Goal: Task Accomplishment & Management: Complete application form

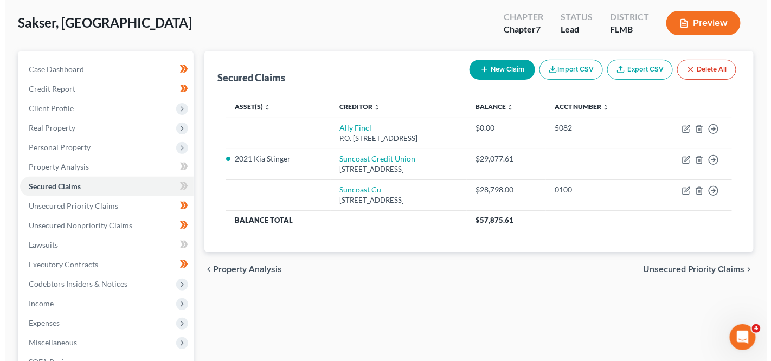
scroll to position [59, 0]
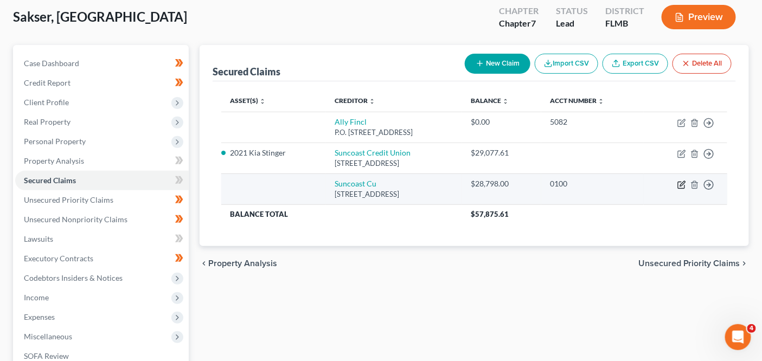
click at [679, 183] on icon "button" at bounding box center [681, 185] width 9 height 9
select select "9"
select select "0"
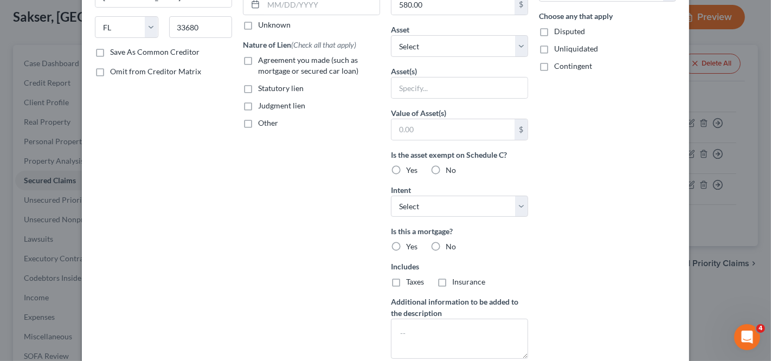
scroll to position [178, 0]
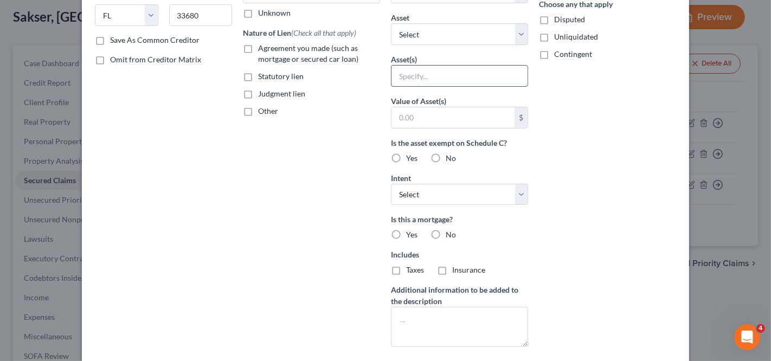
click at [477, 74] on input "text" at bounding box center [459, 76] width 136 height 21
click at [472, 30] on select "Select Other Multiple Assets Lockheed [PERSON_NAME] - $12000.0 2021 Kia Stinger…" at bounding box center [459, 34] width 137 height 22
select select "3"
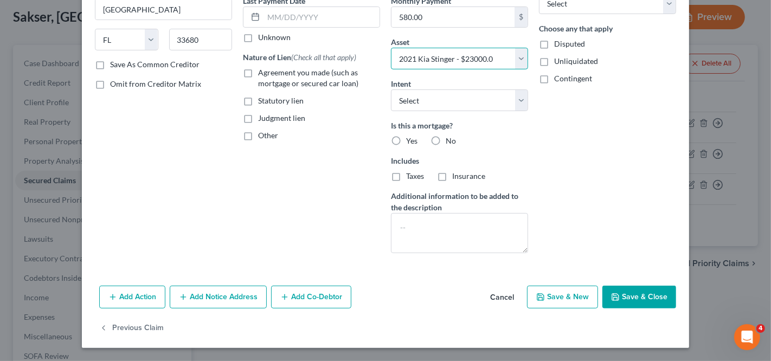
scroll to position [150, 0]
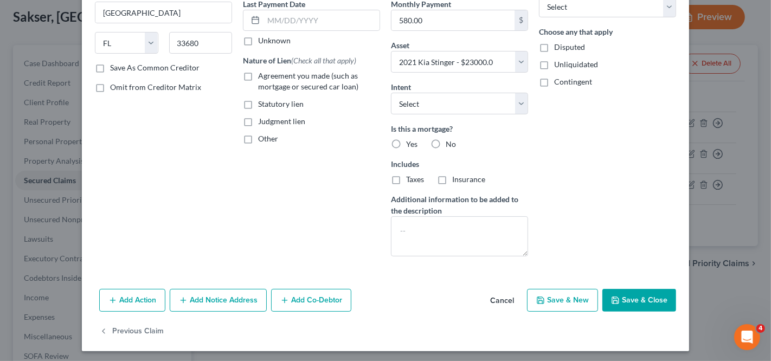
click at [613, 296] on icon "button" at bounding box center [615, 300] width 9 height 9
select select
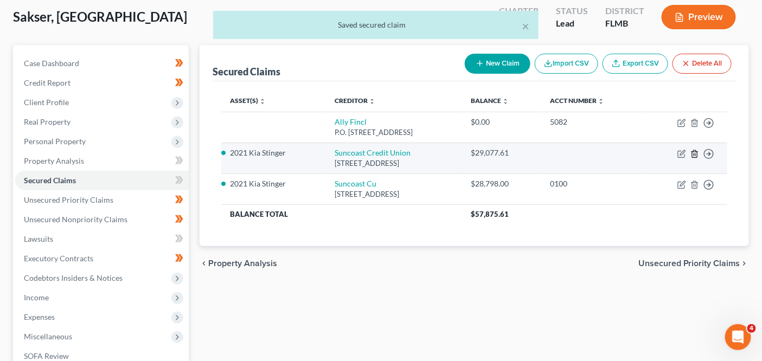
click at [692, 153] on icon "button" at bounding box center [694, 154] width 9 height 9
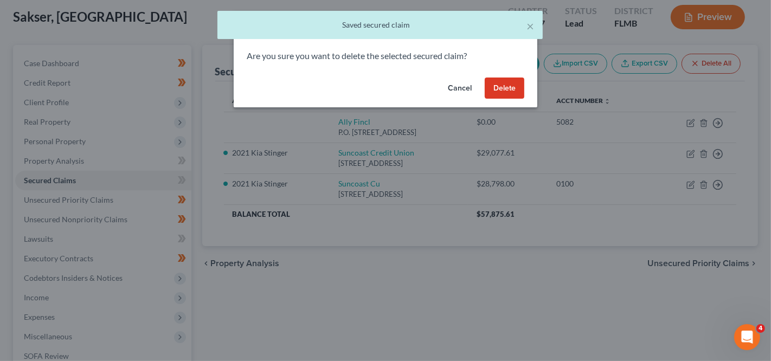
click at [509, 86] on button "Delete" at bounding box center [505, 89] width 40 height 22
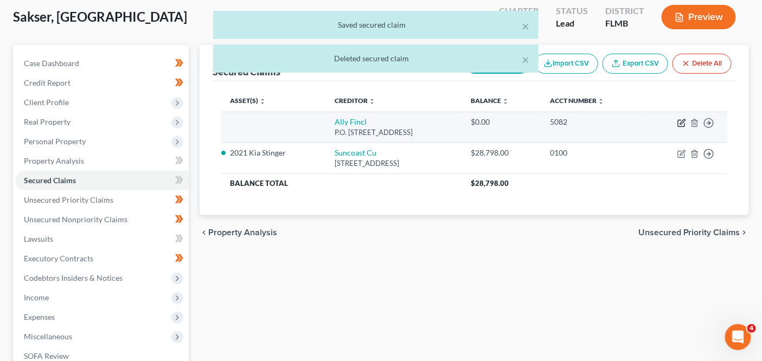
click at [677, 120] on icon "button" at bounding box center [681, 123] width 9 height 9
select select "24"
select select "0"
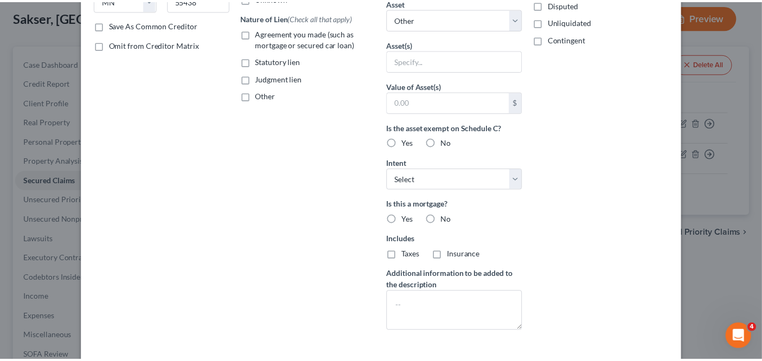
scroll to position [267, 0]
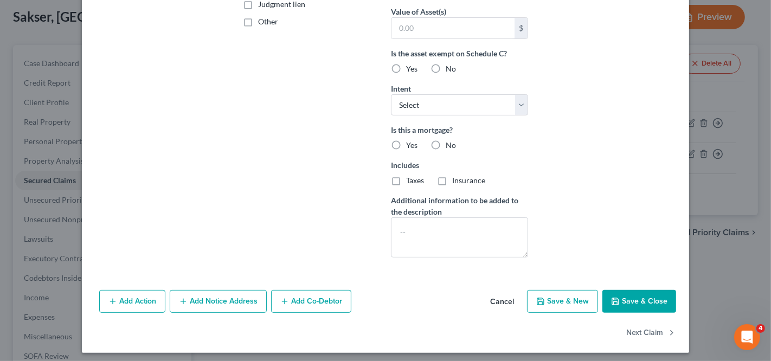
click at [496, 298] on button "Cancel" at bounding box center [502, 302] width 41 height 22
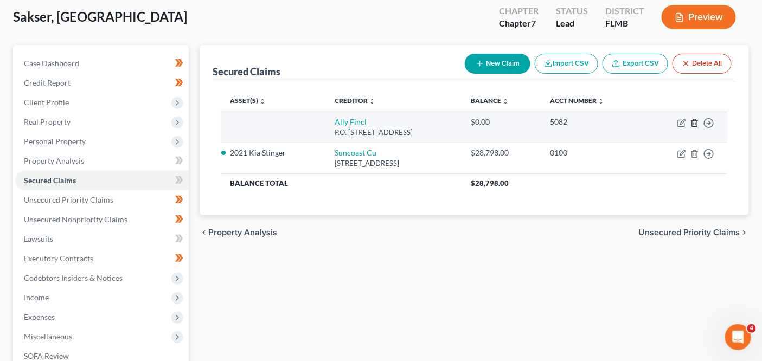
click at [694, 123] on line "button" at bounding box center [694, 124] width 0 height 2
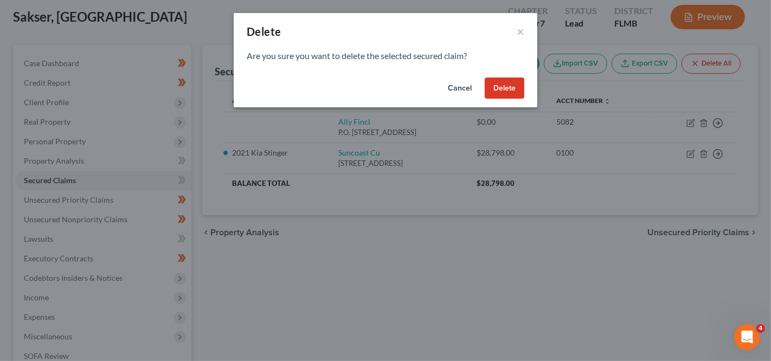
click at [512, 93] on button "Delete" at bounding box center [505, 89] width 40 height 22
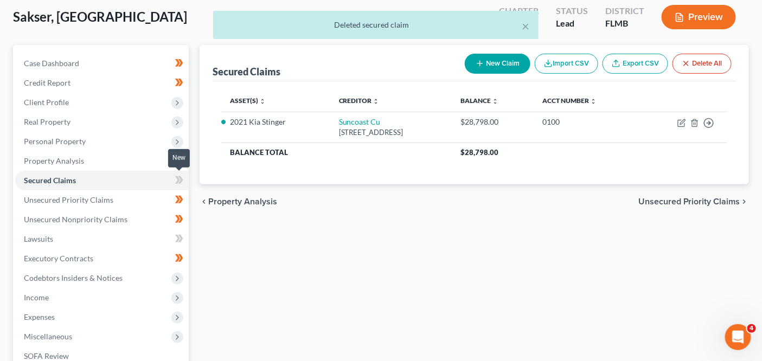
click at [172, 177] on span at bounding box center [179, 182] width 19 height 16
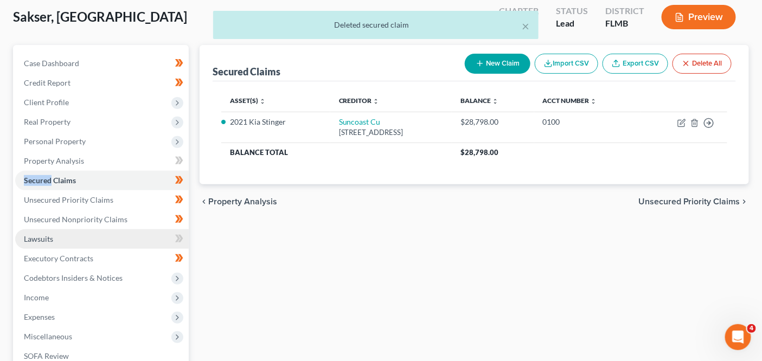
click at [143, 238] on link "Lawsuits" at bounding box center [102, 239] width 174 height 20
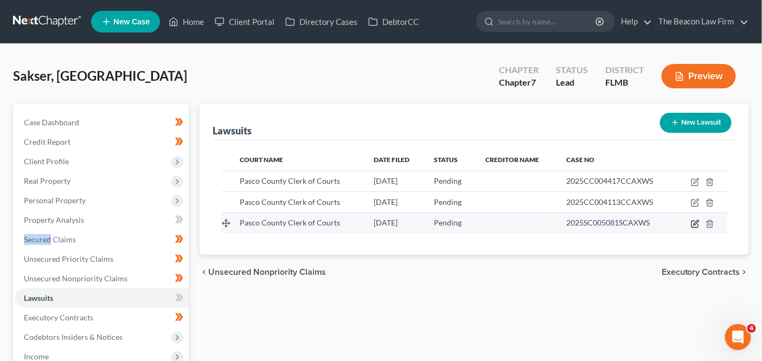
click at [693, 220] on icon "button" at bounding box center [695, 224] width 9 height 9
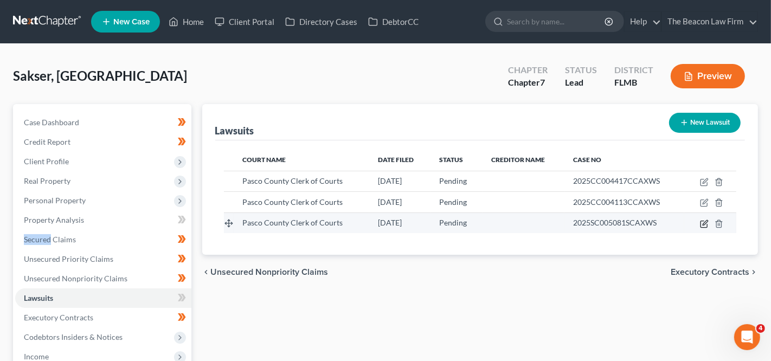
select select "9"
select select "0"
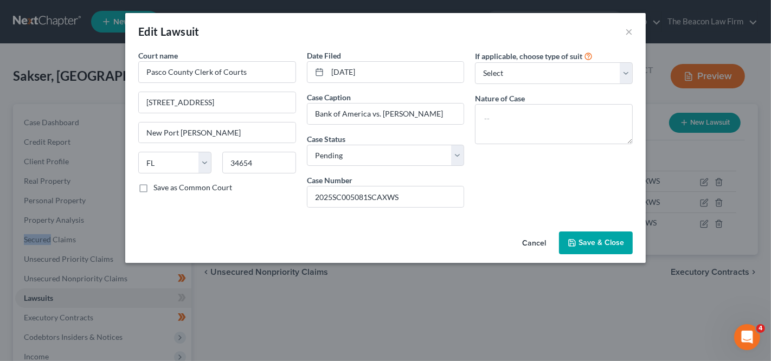
click at [533, 237] on button "Cancel" at bounding box center [534, 244] width 41 height 22
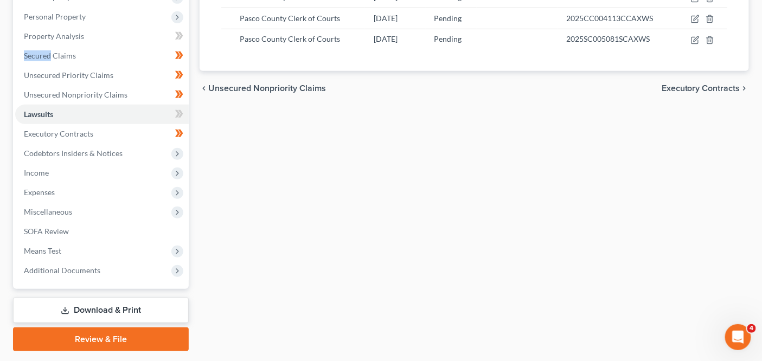
scroll to position [185, 0]
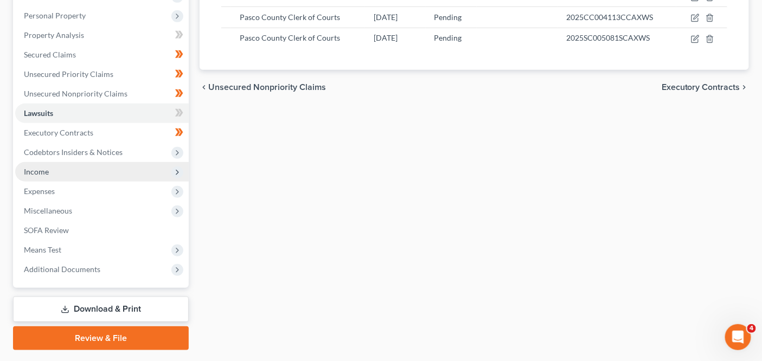
click at [117, 172] on span "Income" at bounding box center [102, 172] width 174 height 20
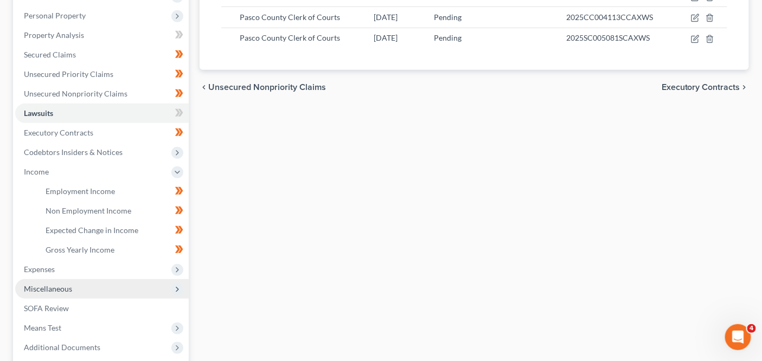
click at [112, 283] on span "Miscellaneous" at bounding box center [102, 289] width 174 height 20
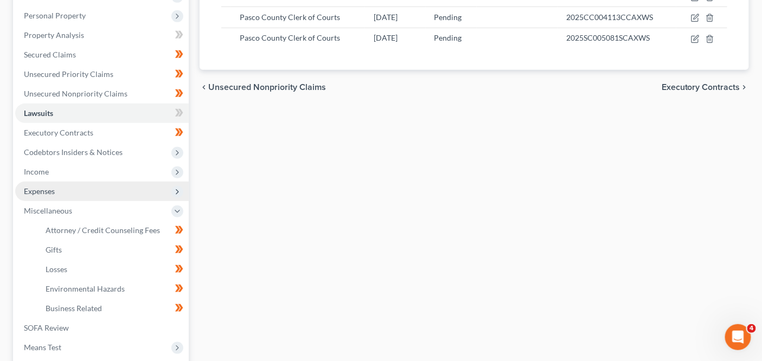
click at [125, 195] on span "Expenses" at bounding box center [102, 192] width 174 height 20
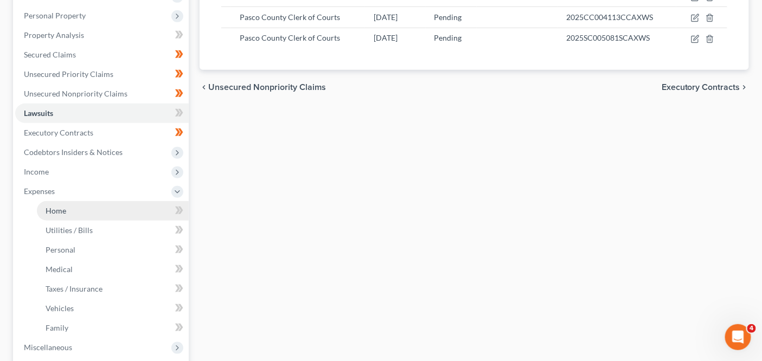
click at [125, 206] on link "Home" at bounding box center [113, 211] width 152 height 20
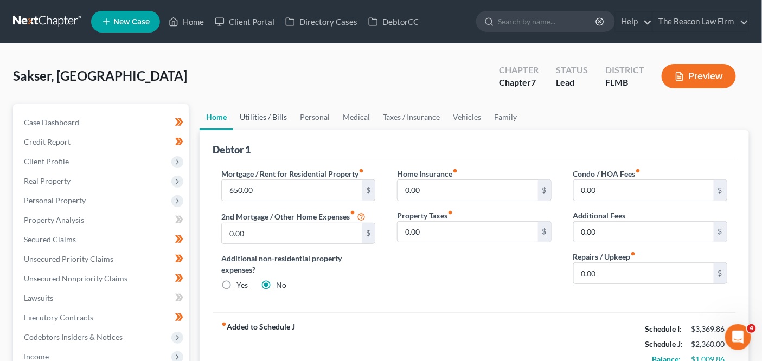
click at [270, 123] on link "Utilities / Bills" at bounding box center [263, 117] width 60 height 26
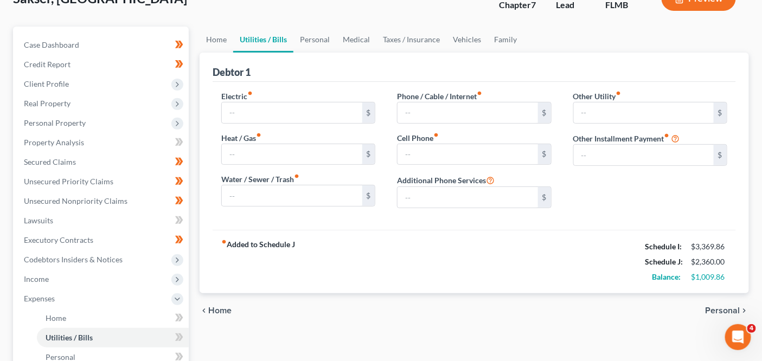
scroll to position [85, 0]
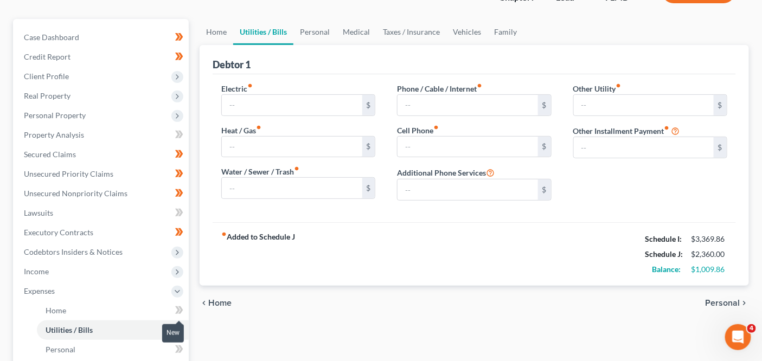
click at [183, 312] on icon at bounding box center [179, 311] width 8 height 14
click at [175, 326] on icon at bounding box center [179, 330] width 8 height 14
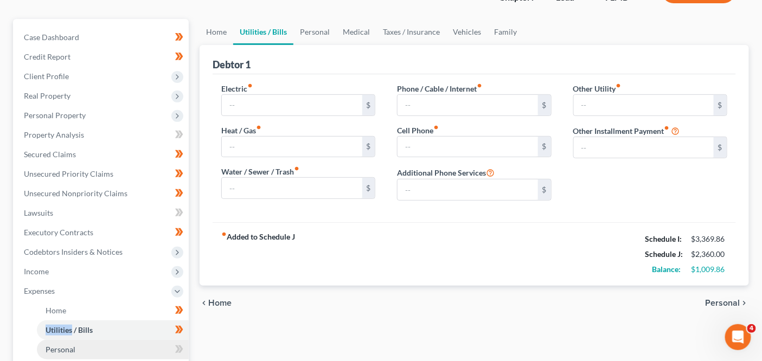
click at [122, 351] on link "Personal" at bounding box center [113, 350] width 152 height 20
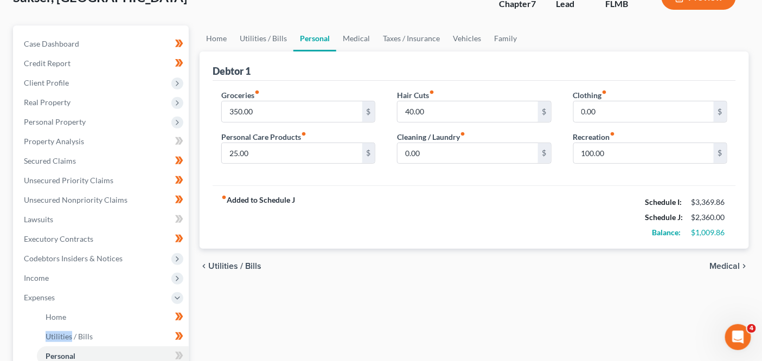
scroll to position [81, 0]
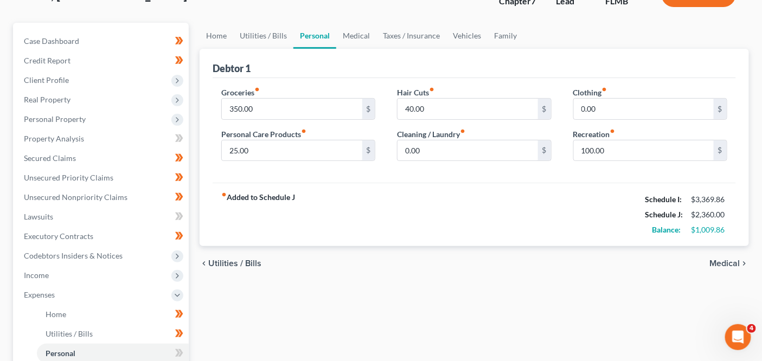
click at [354, 50] on div "Debtor 1" at bounding box center [474, 63] width 523 height 29
click at [358, 34] on link "Medical" at bounding box center [356, 36] width 40 height 26
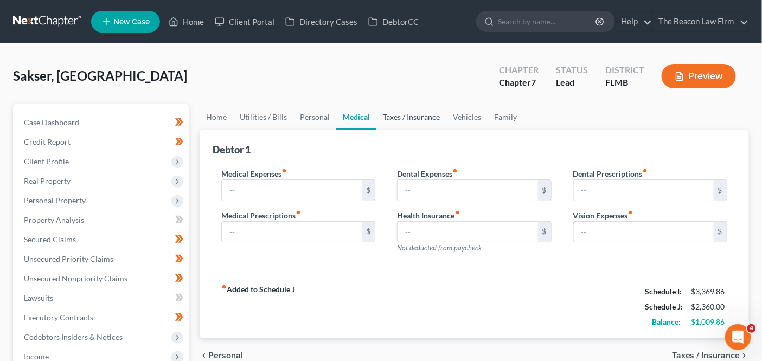
click at [397, 110] on link "Taxes / Insurance" at bounding box center [411, 117] width 70 height 26
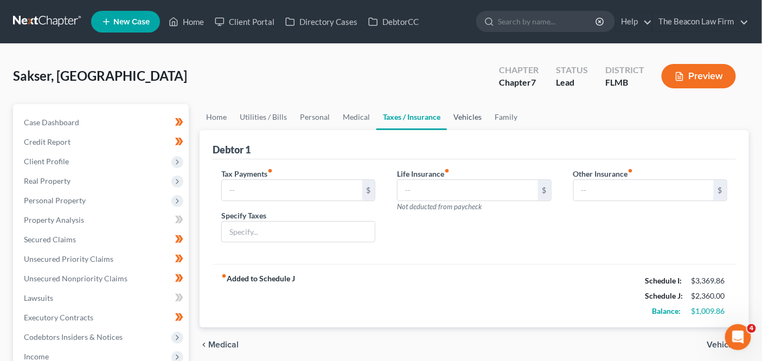
click at [475, 119] on link "Vehicles" at bounding box center [467, 117] width 41 height 26
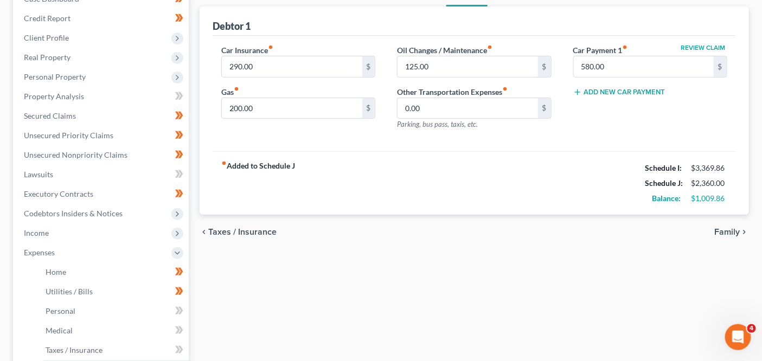
scroll to position [199, 0]
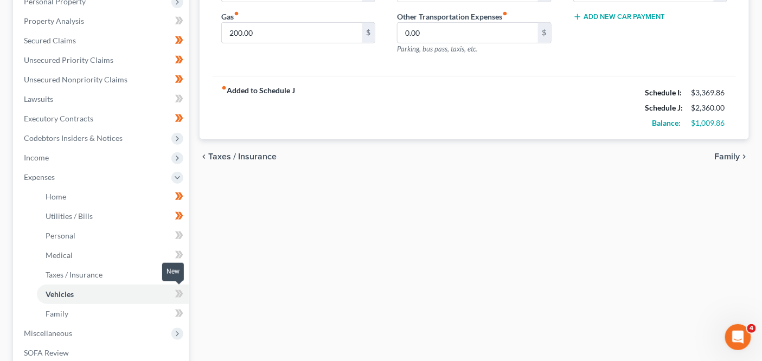
click at [178, 296] on icon at bounding box center [179, 294] width 8 height 14
click at [179, 253] on icon at bounding box center [177, 255] width 5 height 8
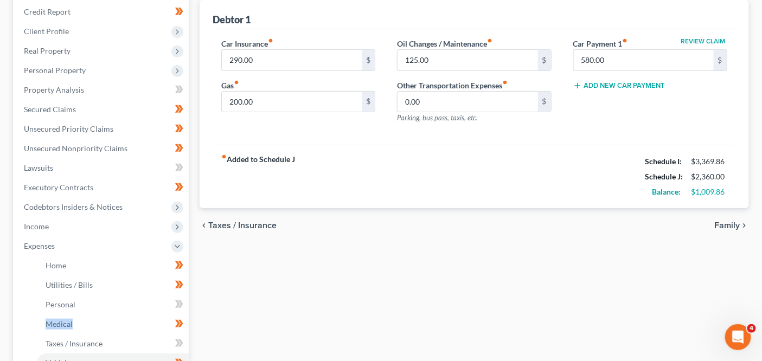
scroll to position [111, 0]
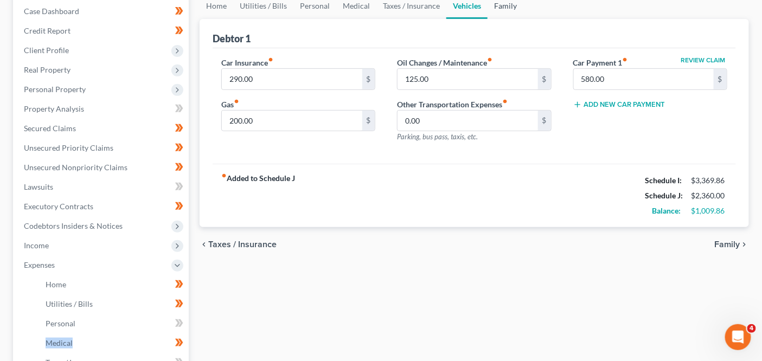
click at [498, 1] on link "Family" at bounding box center [505, 6] width 36 height 26
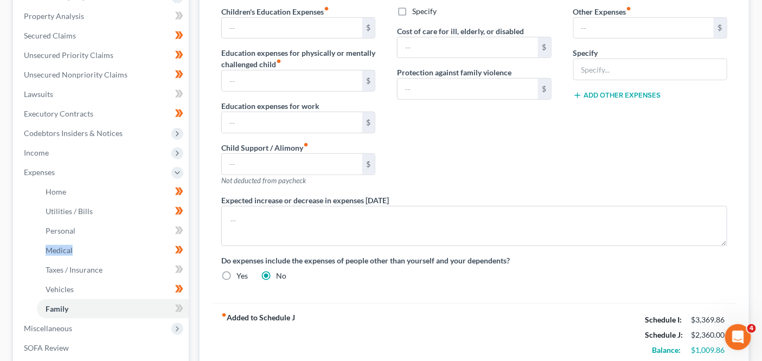
scroll to position [236, 0]
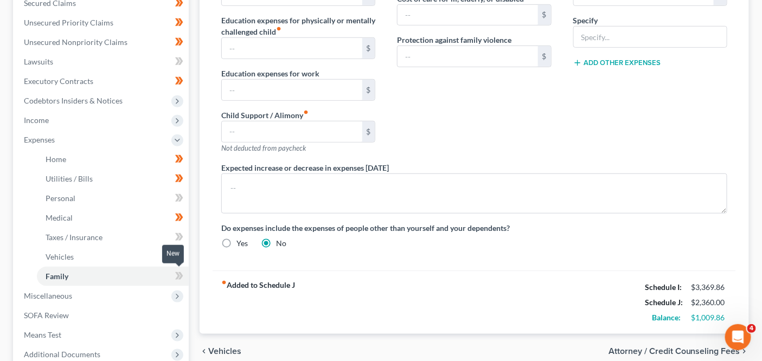
click at [174, 278] on span at bounding box center [179, 277] width 19 height 16
click at [141, 258] on link "Vehicles" at bounding box center [113, 257] width 152 height 20
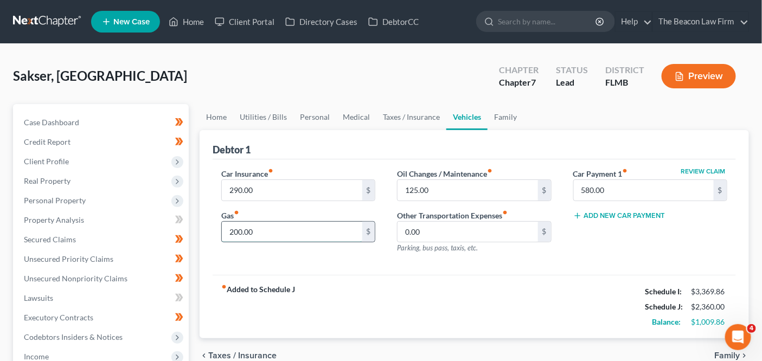
click at [331, 230] on input "200.00" at bounding box center [292, 232] width 140 height 21
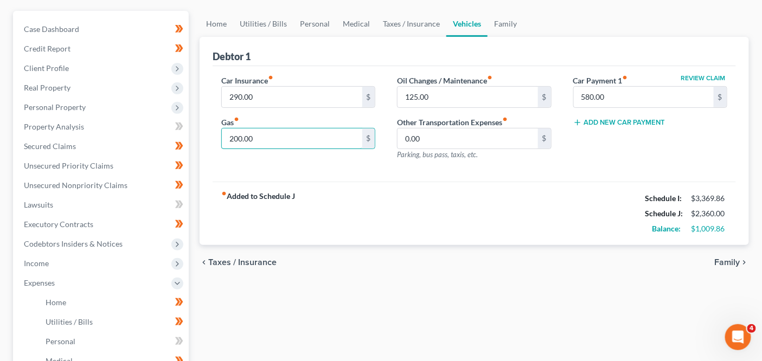
scroll to position [142, 0]
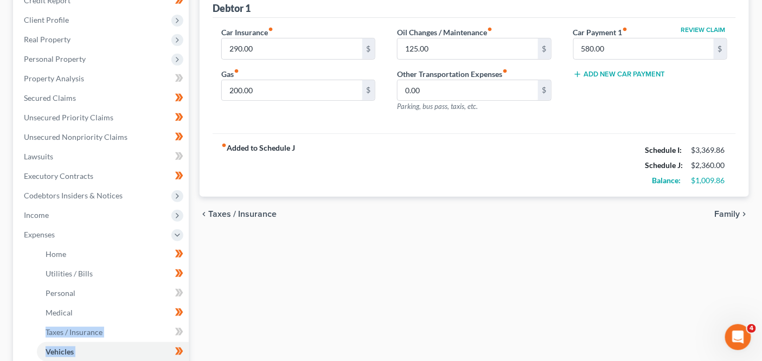
drag, startPoint x: 181, startPoint y: 334, endPoint x: 202, endPoint y: 335, distance: 21.2
click at [202, 335] on div "Petition Navigation Case Dashboard Payments Invoices Payments Payments Credit R…" at bounding box center [381, 247] width 747 height 568
click at [135, 332] on link "Taxes / Insurance" at bounding box center [113, 333] width 152 height 20
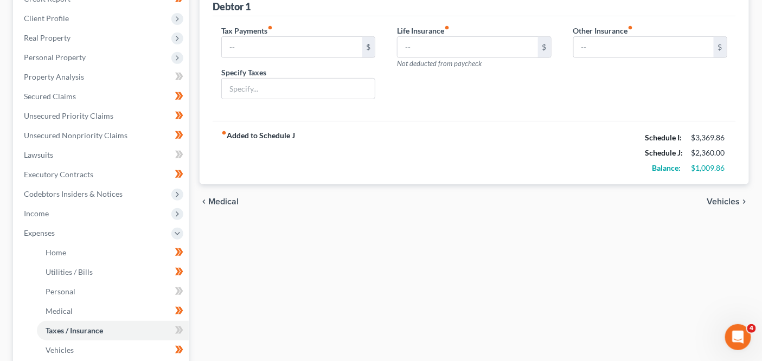
click at [542, 264] on div "Home Utilities / Bills Personal Medical Taxes / Insurance Vehicles Family Debto…" at bounding box center [474, 245] width 560 height 568
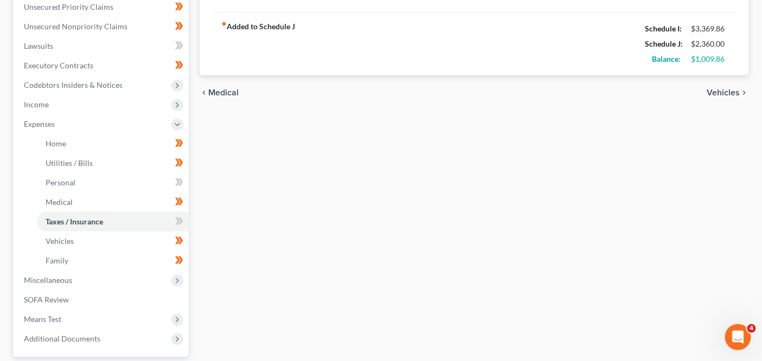
scroll to position [253, 0]
click at [172, 220] on span at bounding box center [179, 222] width 19 height 16
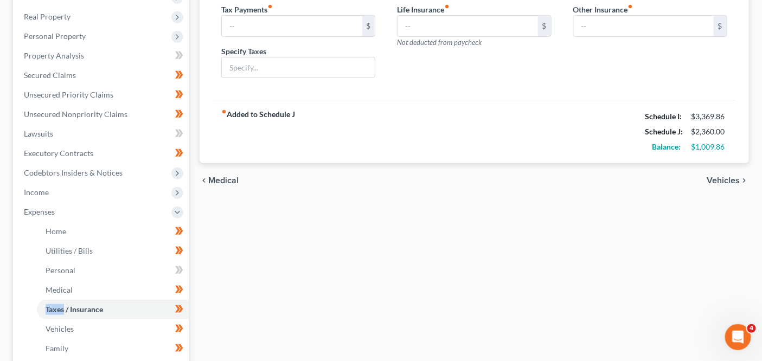
scroll to position [106, 0]
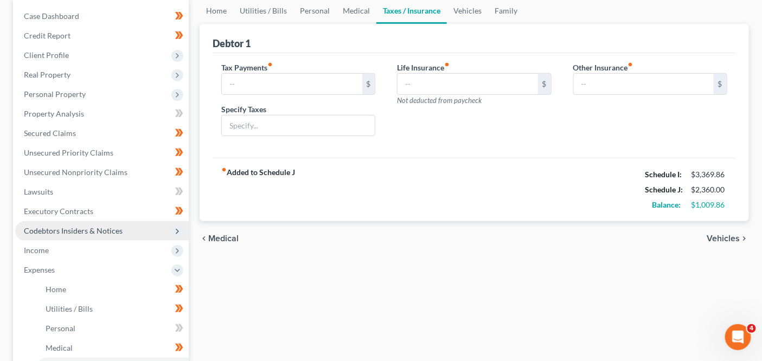
click at [116, 221] on span "Codebtors Insiders & Notices" at bounding box center [102, 231] width 174 height 20
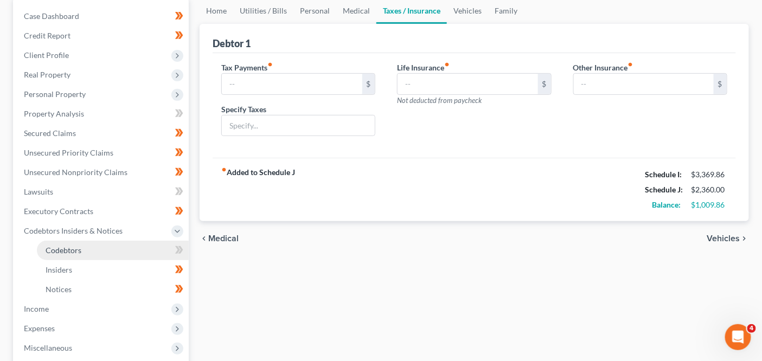
click at [112, 244] on link "Codebtors" at bounding box center [113, 251] width 152 height 20
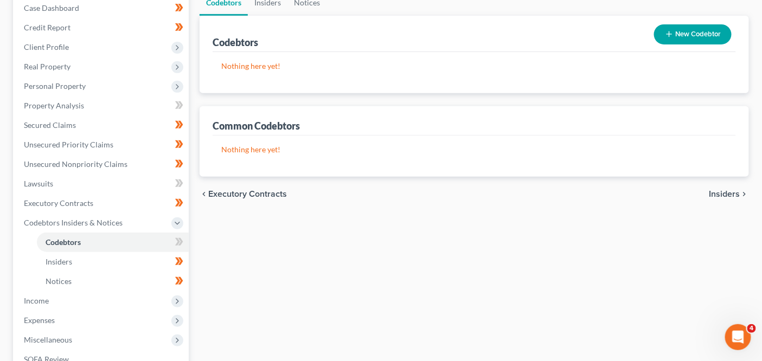
scroll to position [115, 0]
click at [183, 239] on icon at bounding box center [179, 241] width 8 height 14
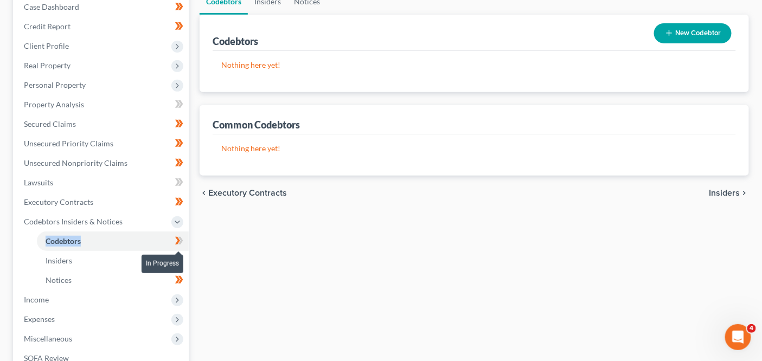
click at [183, 238] on icon at bounding box center [179, 241] width 8 height 14
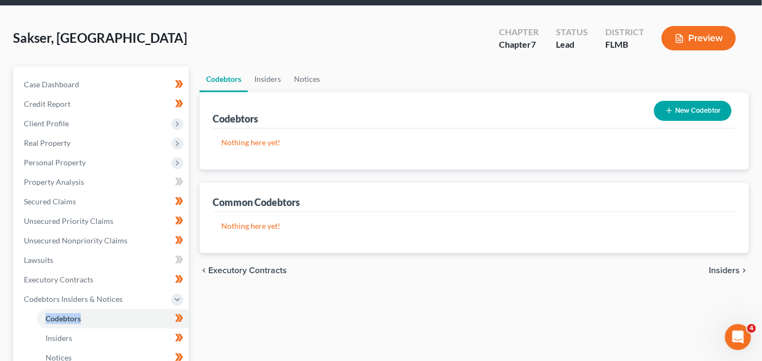
scroll to position [37, 0]
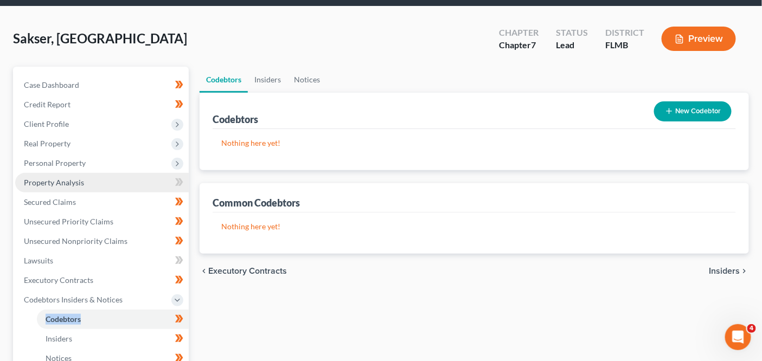
click at [125, 179] on link "Property Analysis" at bounding box center [102, 183] width 174 height 20
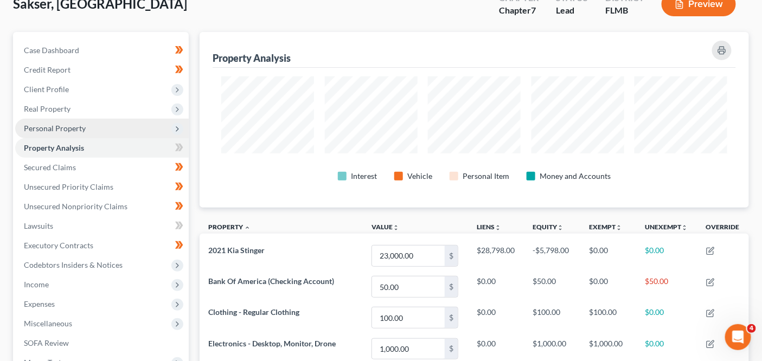
click at [58, 133] on span "Personal Property" at bounding box center [102, 129] width 174 height 20
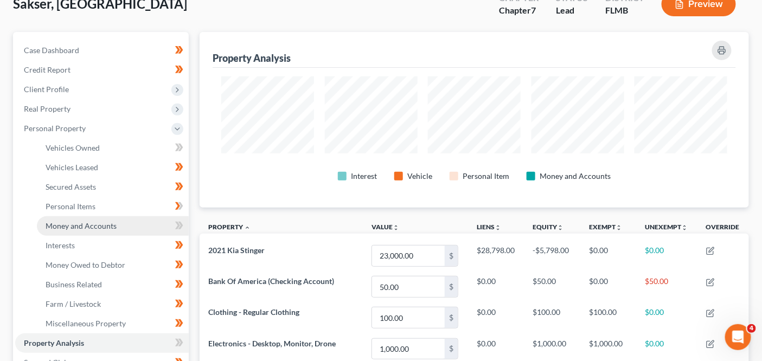
click at [70, 223] on span "Money and Accounts" at bounding box center [81, 225] width 71 height 9
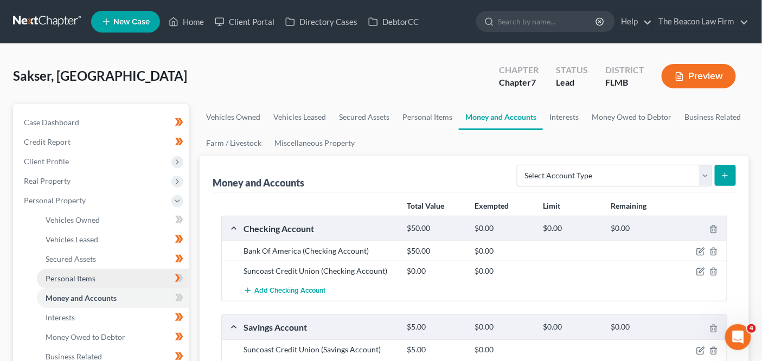
click at [85, 276] on span "Personal Items" at bounding box center [71, 278] width 50 height 9
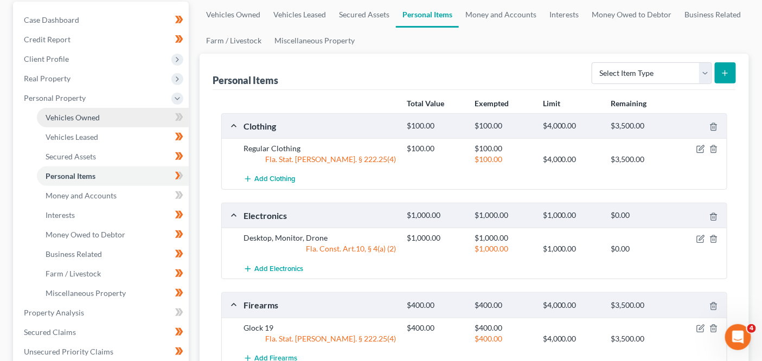
click at [134, 114] on link "Vehicles Owned" at bounding box center [113, 118] width 152 height 20
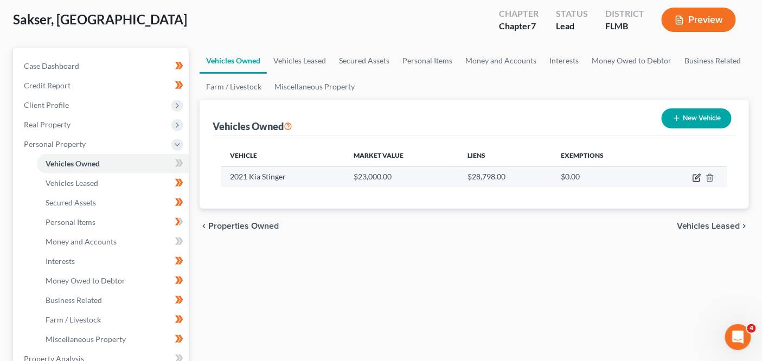
click at [700, 181] on icon "button" at bounding box center [696, 178] width 9 height 9
select select "0"
select select "5"
select select "1"
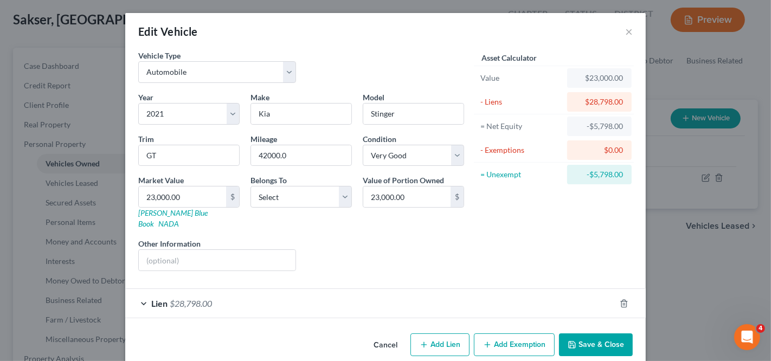
click at [695, 192] on div "Edit Vehicle × Vehicle Type Select Automobile Truck Trailer Watercraft Aircraft…" at bounding box center [385, 180] width 771 height 361
click at [384, 335] on button "Cancel" at bounding box center [385, 346] width 41 height 22
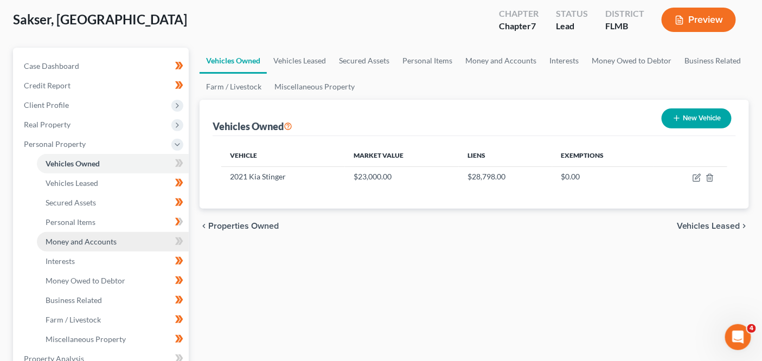
click at [145, 245] on link "Money and Accounts" at bounding box center [113, 242] width 152 height 20
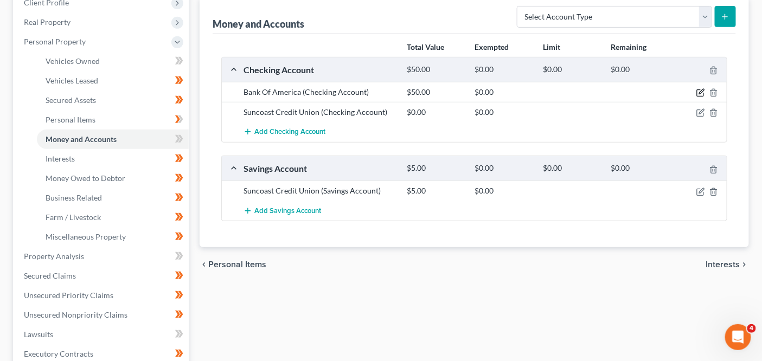
click at [700, 90] on icon "button" at bounding box center [700, 92] width 9 height 9
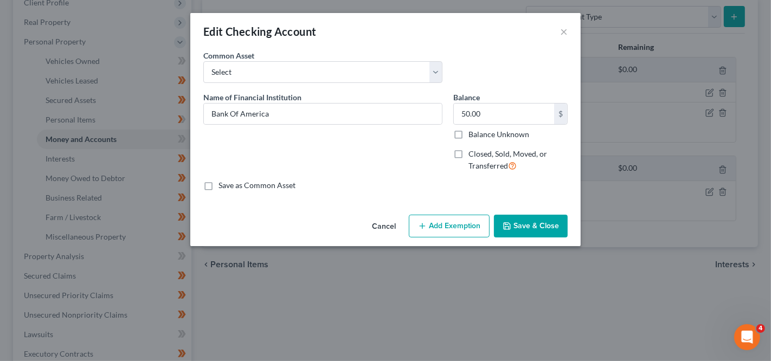
click at [379, 218] on button "Cancel" at bounding box center [383, 227] width 41 height 22
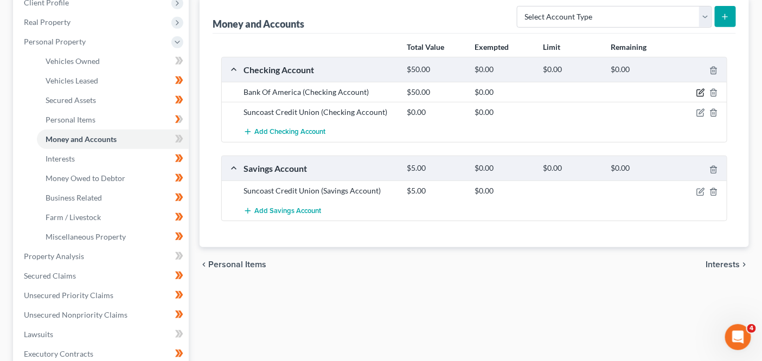
click at [699, 88] on icon "button" at bounding box center [700, 92] width 9 height 9
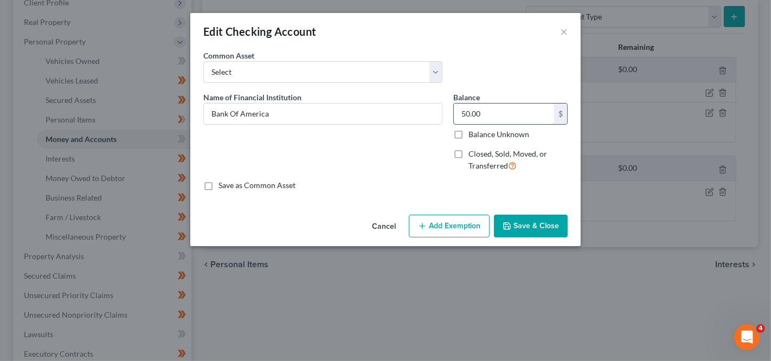
click at [539, 121] on input "50.00" at bounding box center [504, 114] width 100 height 21
type input "207.06"
click at [527, 223] on button "Save & Close" at bounding box center [531, 226] width 74 height 23
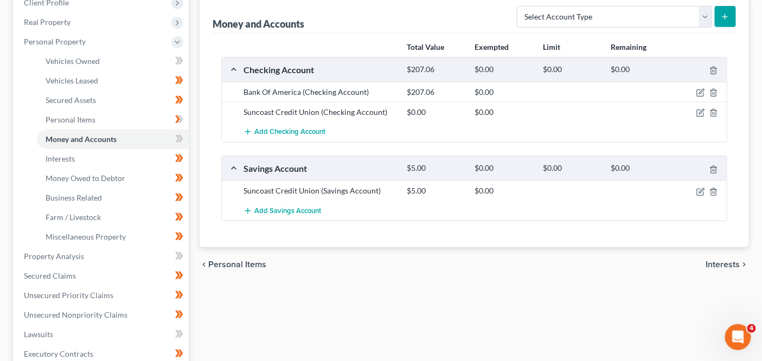
click at [705, 89] on div at bounding box center [700, 92] width 54 height 11
click at [704, 89] on icon "button" at bounding box center [700, 92] width 9 height 9
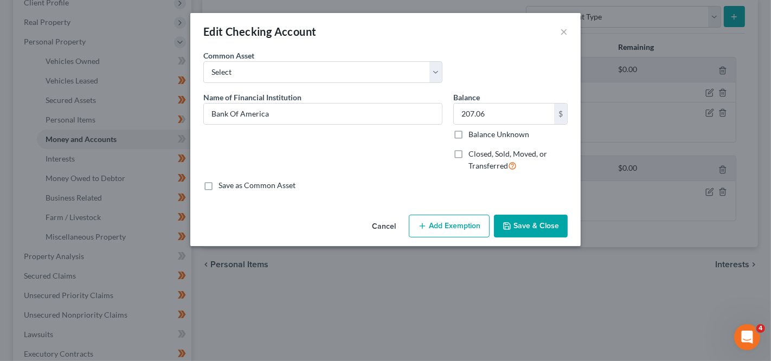
click at [452, 221] on button "Add Exemption" at bounding box center [449, 226] width 81 height 23
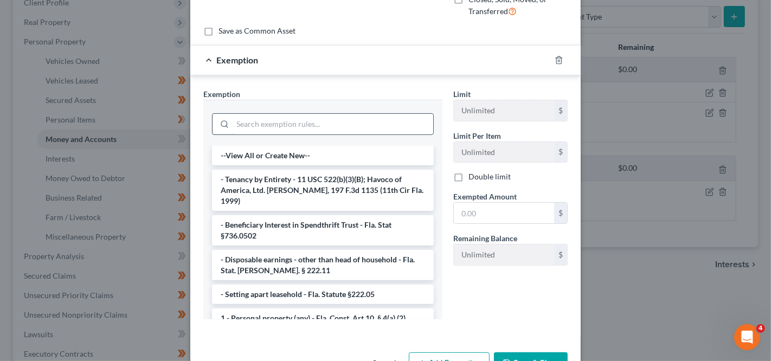
click at [425, 123] on input "search" at bounding box center [333, 124] width 201 height 21
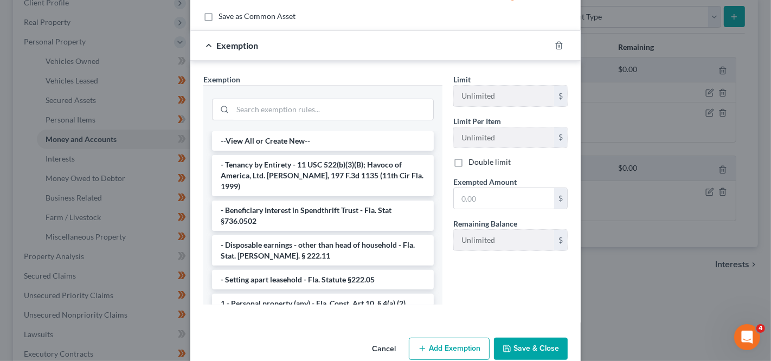
scroll to position [187, 0]
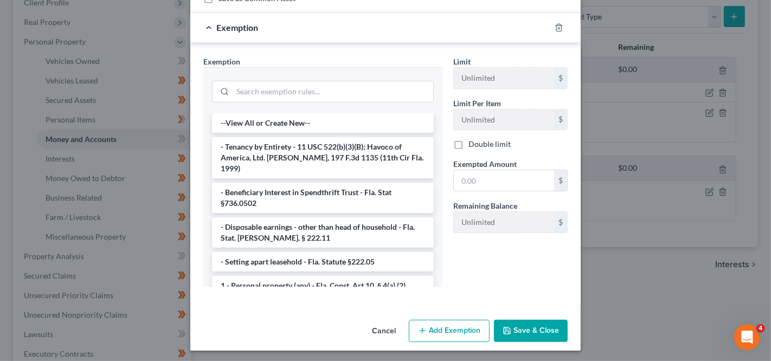
click at [267, 108] on div at bounding box center [322, 90] width 239 height 46
click at [265, 92] on input "search" at bounding box center [333, 91] width 201 height 21
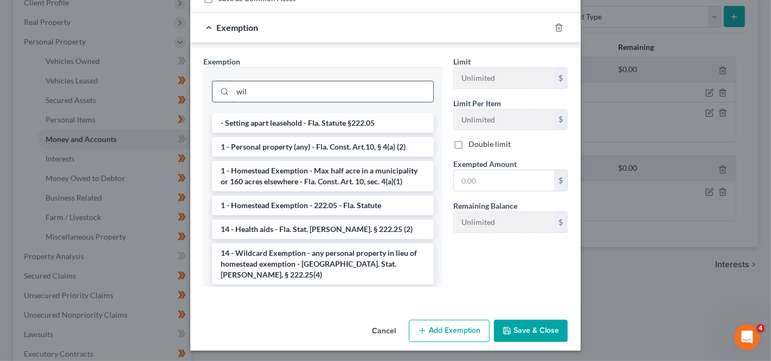
scroll to position [132, 0]
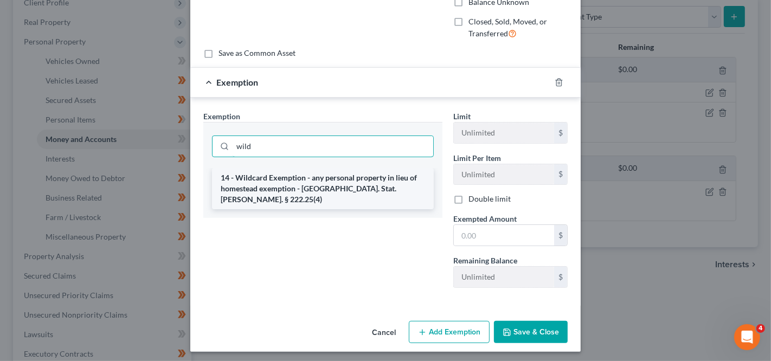
type input "wild"
click at [284, 176] on li "14 - Wildcard Exemption - any personal property in lieu of homestead exemption …" at bounding box center [323, 188] width 222 height 41
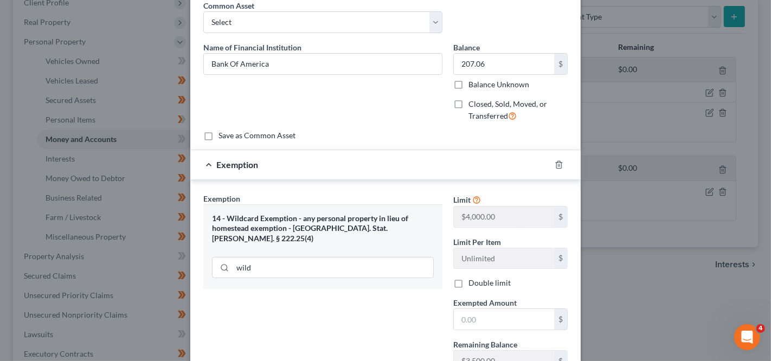
scroll to position [134, 0]
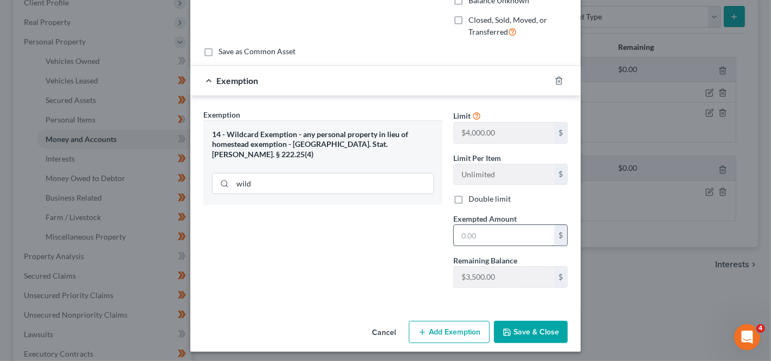
click at [496, 232] on input "text" at bounding box center [504, 235] width 100 height 21
type input "207.06"
click at [513, 321] on button "Save & Close" at bounding box center [531, 332] width 74 height 23
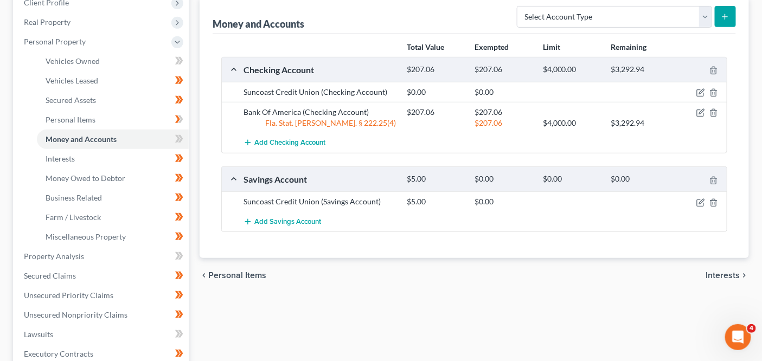
click at [705, 201] on div at bounding box center [700, 201] width 54 height 11
click at [703, 201] on icon "button" at bounding box center [700, 202] width 9 height 9
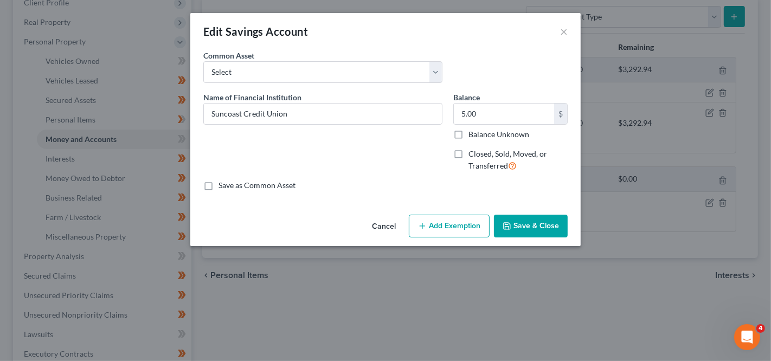
click at [454, 216] on button "Add Exemption" at bounding box center [449, 226] width 81 height 23
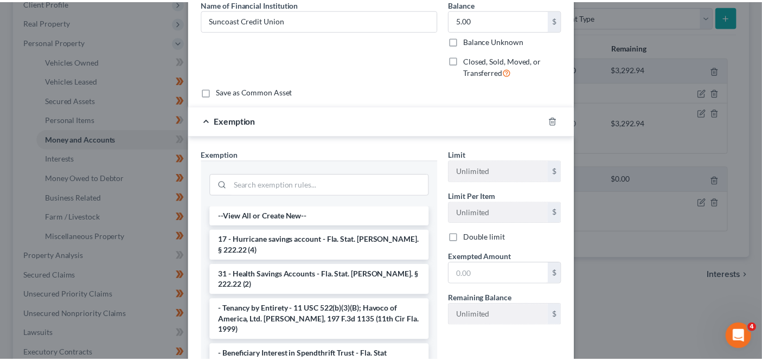
scroll to position [106, 0]
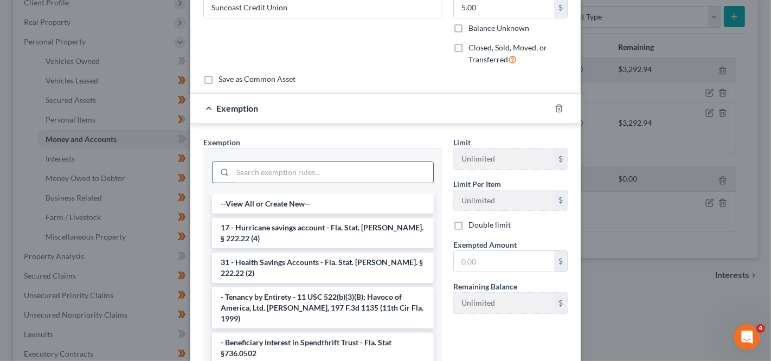
click at [369, 162] on input "search" at bounding box center [333, 172] width 201 height 21
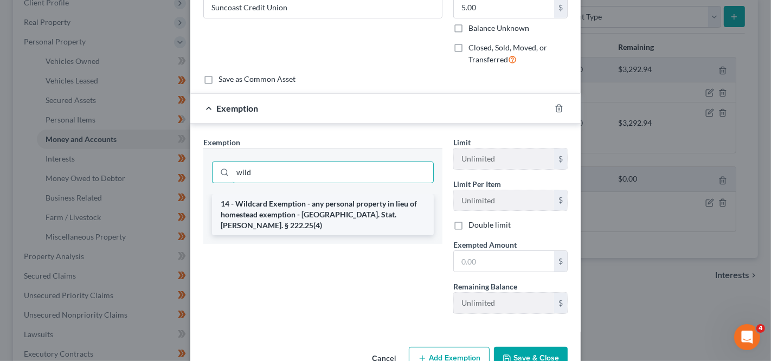
type input "wild"
click at [321, 199] on li "14 - Wildcard Exemption - any personal property in lieu of homestead exemption …" at bounding box center [323, 214] width 222 height 41
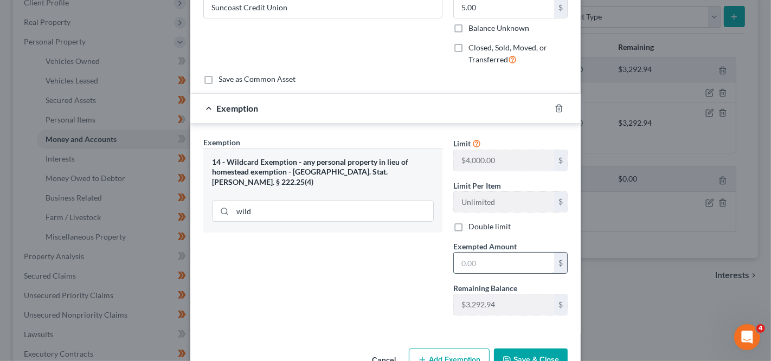
click at [465, 253] on input "text" at bounding box center [504, 263] width 100 height 21
type input "5"
click at [528, 349] on button "Save & Close" at bounding box center [531, 360] width 74 height 23
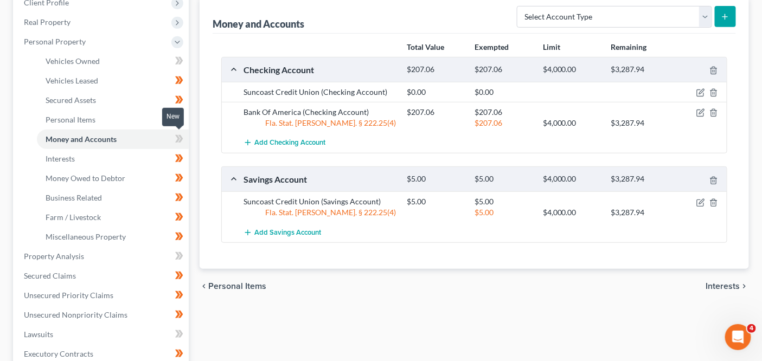
click at [184, 136] on span at bounding box center [179, 140] width 19 height 16
click at [139, 164] on link "Interests" at bounding box center [113, 159] width 152 height 20
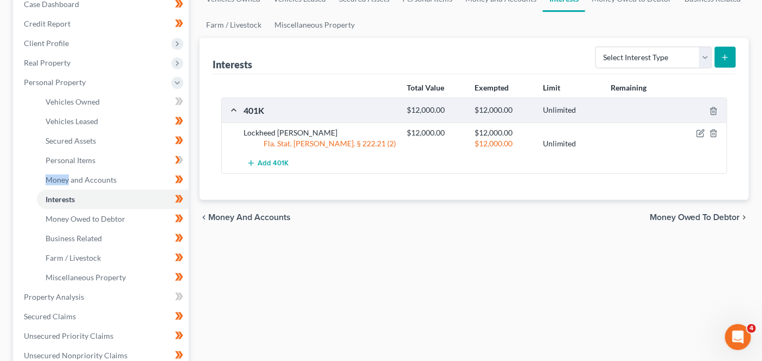
scroll to position [126, 0]
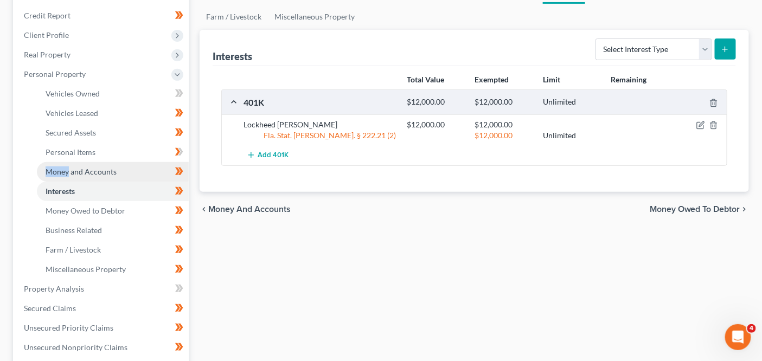
click at [147, 163] on link "Money and Accounts" at bounding box center [113, 172] width 152 height 20
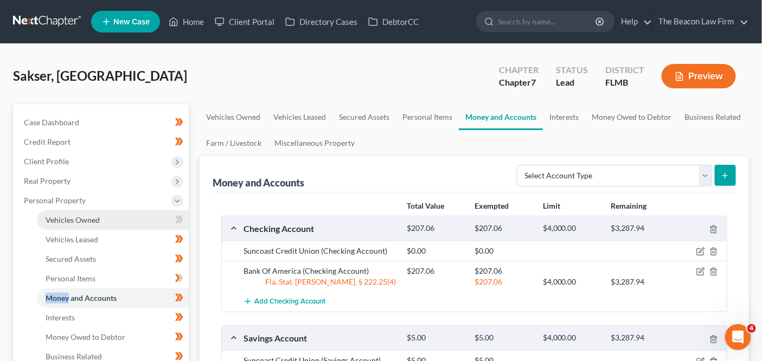
click at [126, 210] on link "Vehicles Owned" at bounding box center [113, 220] width 152 height 20
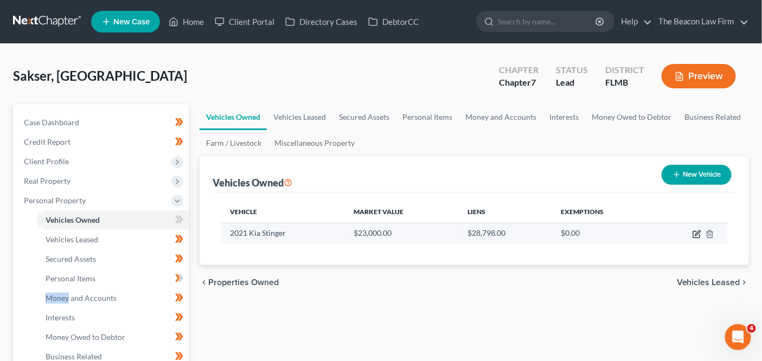
click at [697, 236] on icon "button" at bounding box center [696, 234] width 9 height 9
select select "0"
select select "5"
select select "1"
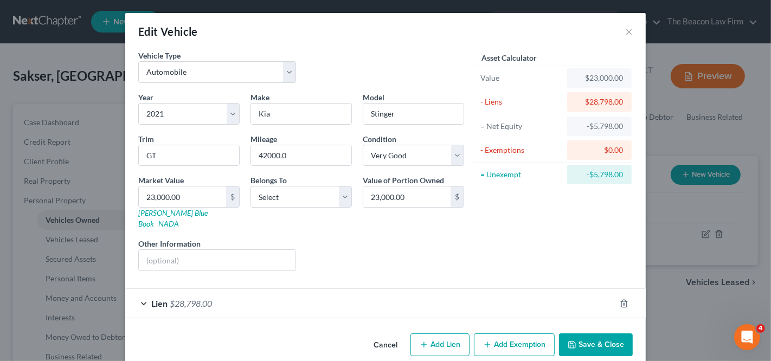
click at [248, 206] on div "Belongs To * Select Debtor 1 Only Debtor 2 Only Debtor 1 And Debtor 2 Only At L…" at bounding box center [301, 202] width 112 height 55
click at [255, 203] on select "Select Debtor 1 Only Debtor 2 Only Debtor 1 And Debtor 2 Only At Least One Of T…" at bounding box center [301, 197] width 101 height 22
select select "0"
click at [168, 214] on link "[PERSON_NAME] Blue Book" at bounding box center [172, 218] width 69 height 20
click at [180, 250] on input "text" at bounding box center [217, 260] width 157 height 21
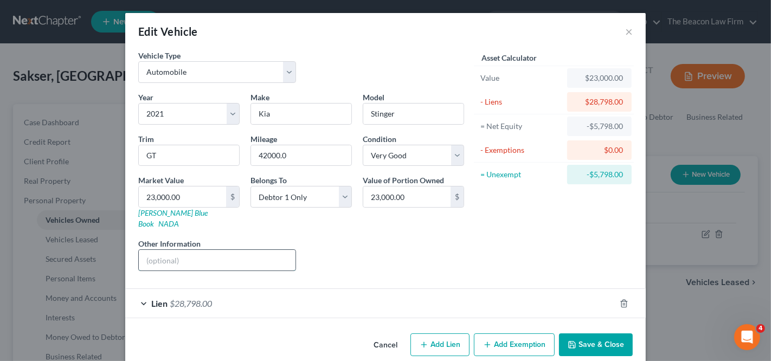
paste input "[US_VEHICLE_IDENTIFICATION_NUMBER]"
type input "[US_VEHICLE_IDENTIFICATION_NUMBER] - VIN"
click at [265, 153] on input "42000.0" at bounding box center [301, 155] width 100 height 21
click at [570, 345] on polyline "button" at bounding box center [572, 346] width 4 height 3
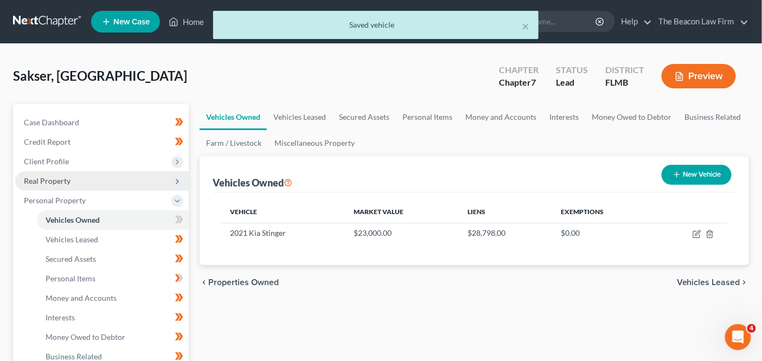
click at [105, 178] on span "Real Property" at bounding box center [102, 181] width 174 height 20
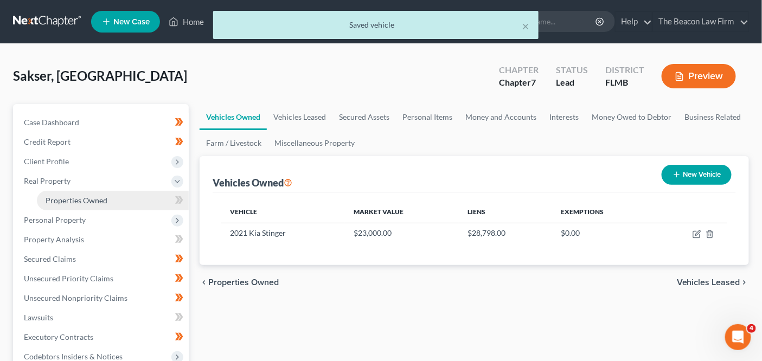
click at [103, 196] on span "Properties Owned" at bounding box center [77, 200] width 62 height 9
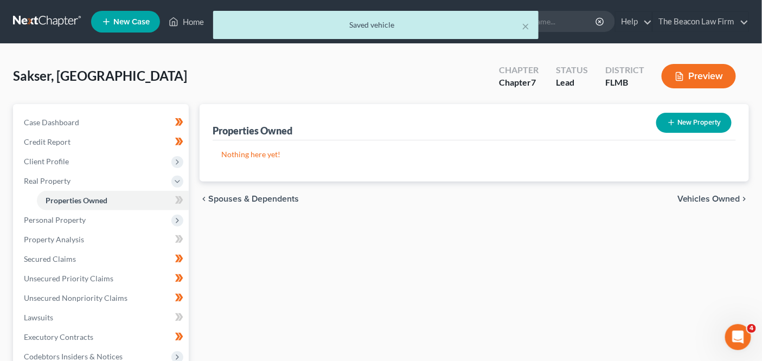
click at [181, 200] on body "Home New Case Client Portal Directory Cases DebtorCC The Beacon Law Firm [EMAIL…" at bounding box center [381, 298] width 762 height 596
click at [182, 204] on div "New" at bounding box center [173, 192] width 22 height 25
click at [185, 204] on span at bounding box center [179, 202] width 19 height 16
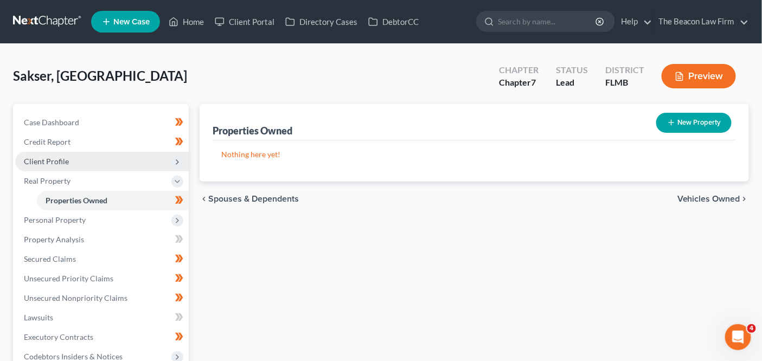
click at [115, 169] on span "Client Profile" at bounding box center [102, 162] width 174 height 20
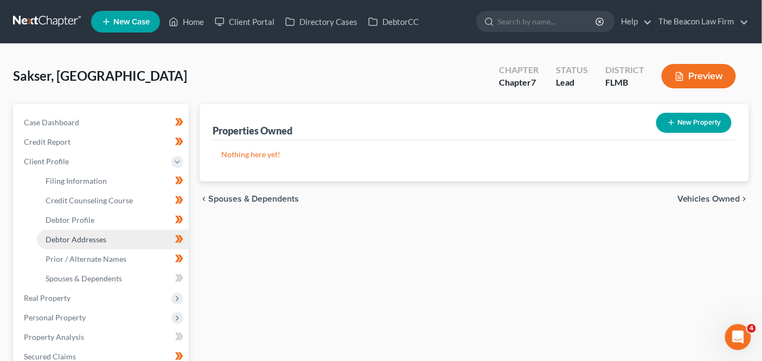
click at [94, 232] on link "Debtor Addresses" at bounding box center [113, 240] width 152 height 20
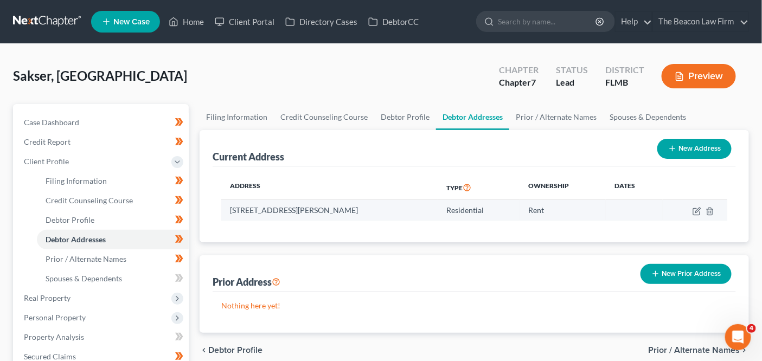
click at [326, 211] on td "[STREET_ADDRESS][PERSON_NAME]" at bounding box center [329, 210] width 216 height 21
copy td "34655"
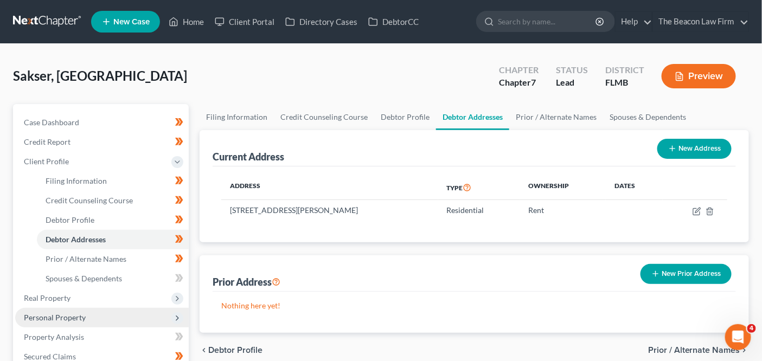
click at [99, 311] on span "Personal Property" at bounding box center [102, 318] width 174 height 20
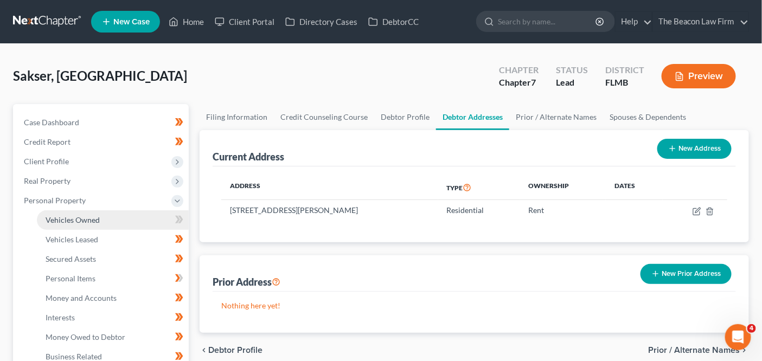
click at [126, 225] on link "Vehicles Owned" at bounding box center [113, 220] width 152 height 20
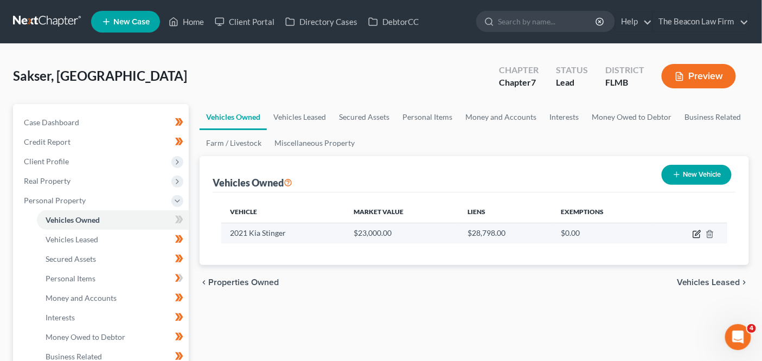
click at [698, 233] on icon "button" at bounding box center [696, 234] width 9 height 9
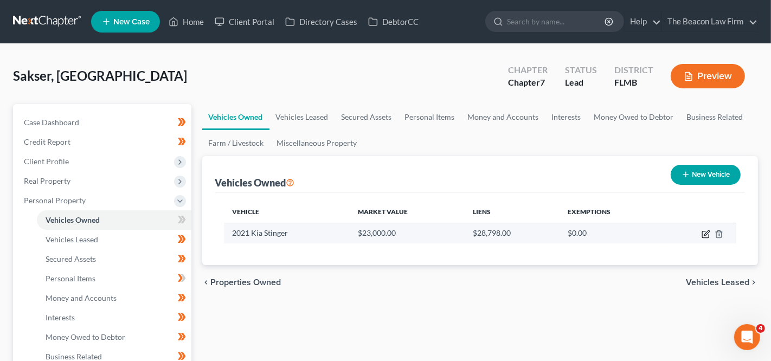
select select "0"
select select "5"
select select "1"
select select "0"
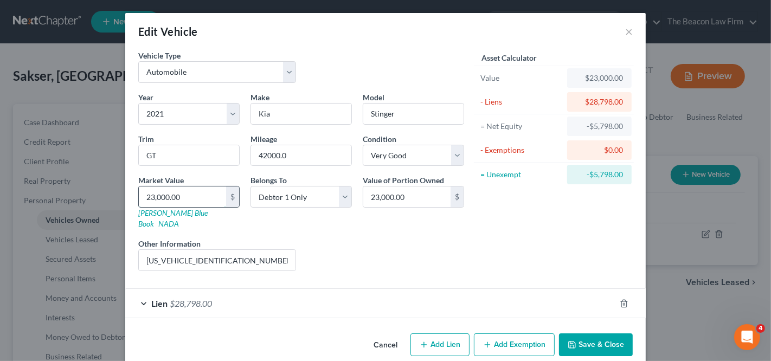
click at [202, 190] on input "23,000.00" at bounding box center [182, 197] width 87 height 21
type input "2"
type input "2.00"
type input "26"
type input "26.00"
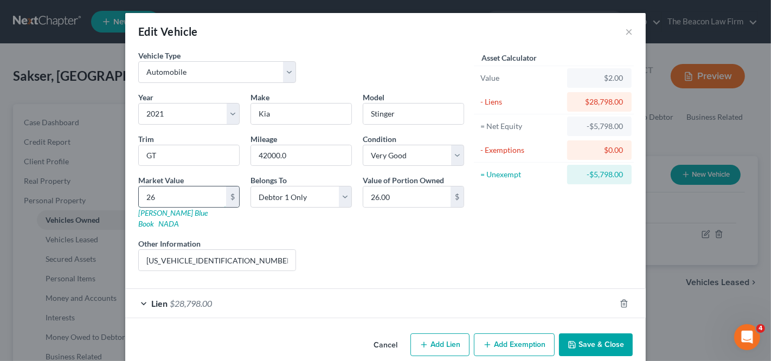
type input "264"
type input "264.00"
type input "2640"
type input "2,640.00"
type input "2,6400"
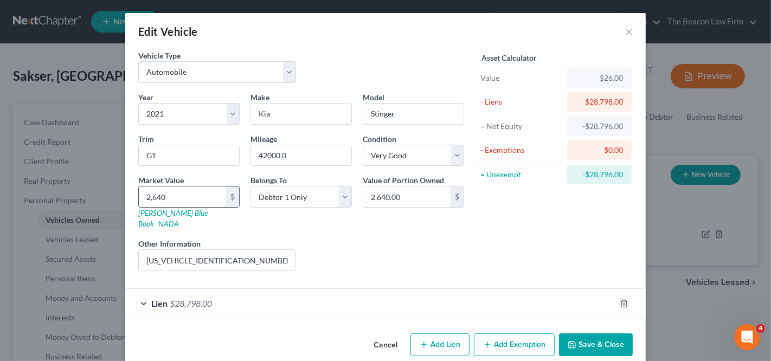
type input "26,400.00"
type input "26,400"
click at [586, 333] on button "Save & Close" at bounding box center [596, 344] width 74 height 23
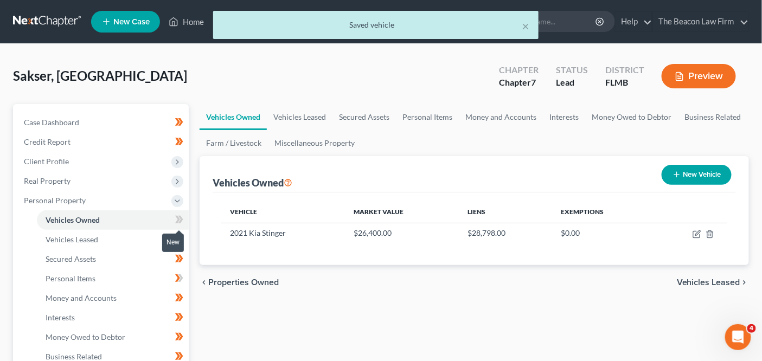
click at [175, 223] on icon at bounding box center [179, 220] width 8 height 14
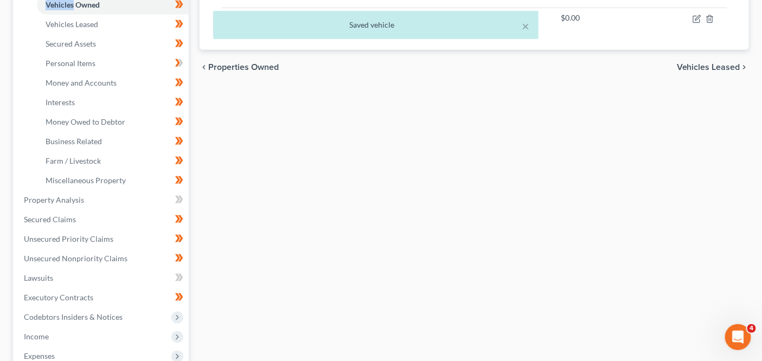
scroll to position [229, 0]
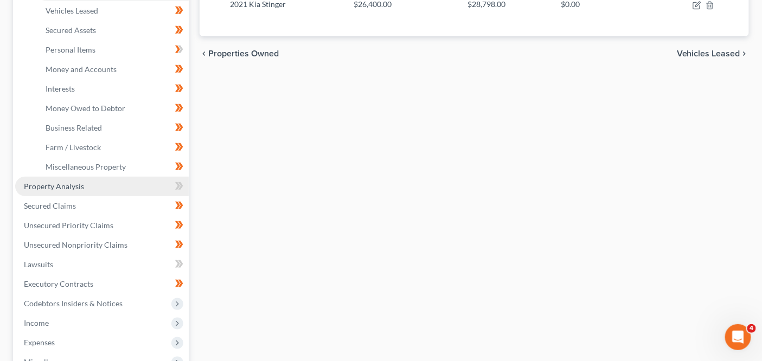
click at [125, 184] on link "Property Analysis" at bounding box center [102, 187] width 174 height 20
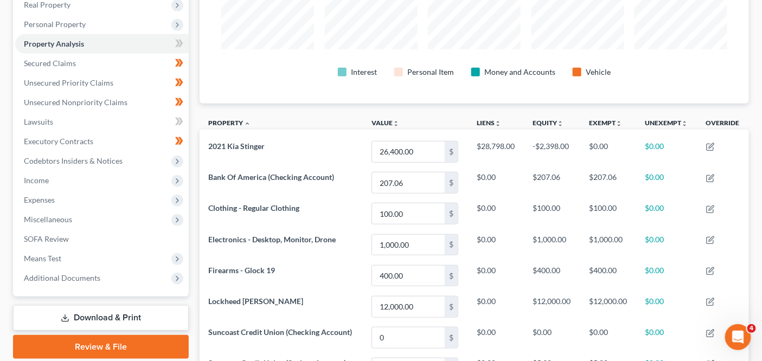
scroll to position [169, 0]
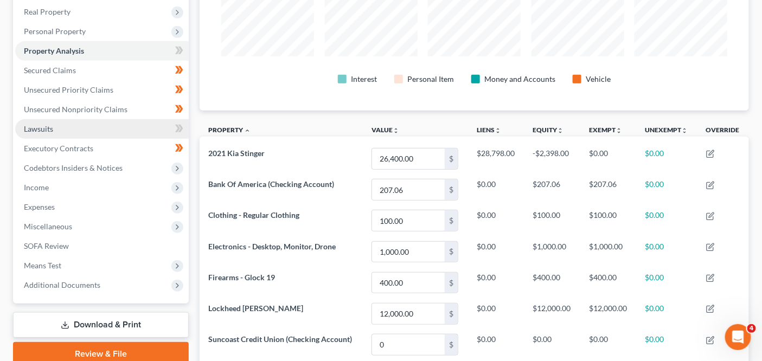
click at [86, 133] on link "Lawsuits" at bounding box center [102, 129] width 174 height 20
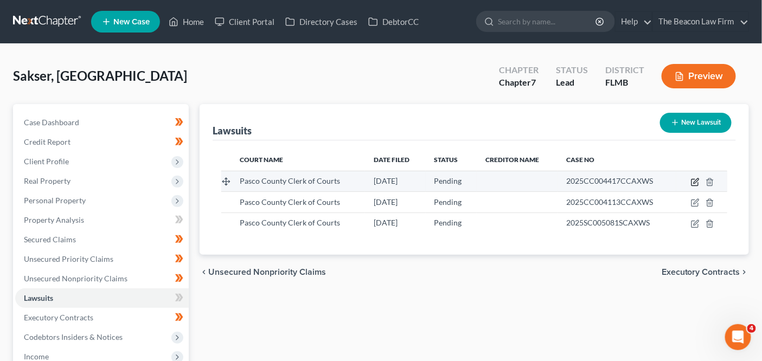
click at [694, 181] on icon "button" at bounding box center [695, 182] width 9 height 9
select select "9"
select select "0"
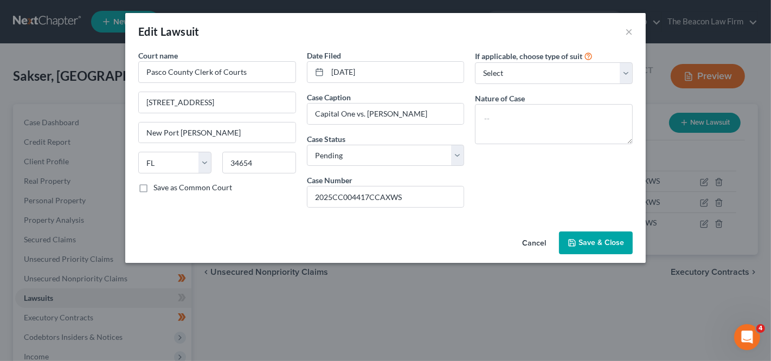
click at [528, 233] on button "Cancel" at bounding box center [534, 244] width 41 height 22
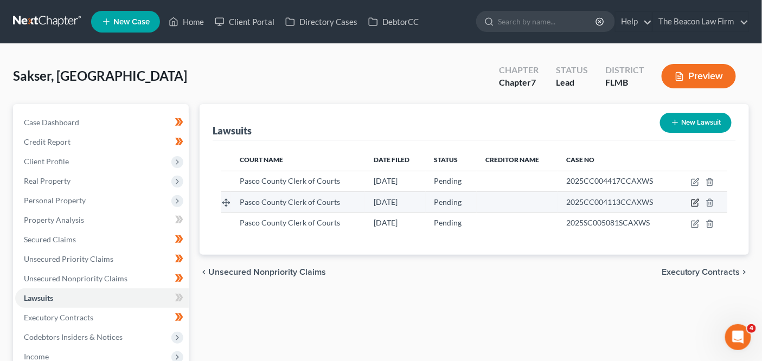
click at [698, 203] on icon "button" at bounding box center [695, 202] width 9 height 9
select select "9"
select select "0"
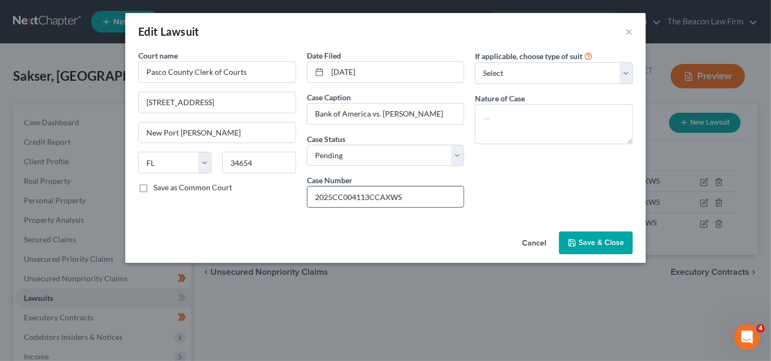
click at [416, 196] on input "2025CC004113CCAXWS" at bounding box center [385, 197] width 157 height 21
click at [492, 74] on select "Select Repossession Garnishment Foreclosure Attached, Seized, Or Levied Other" at bounding box center [554, 73] width 158 height 22
select select "4"
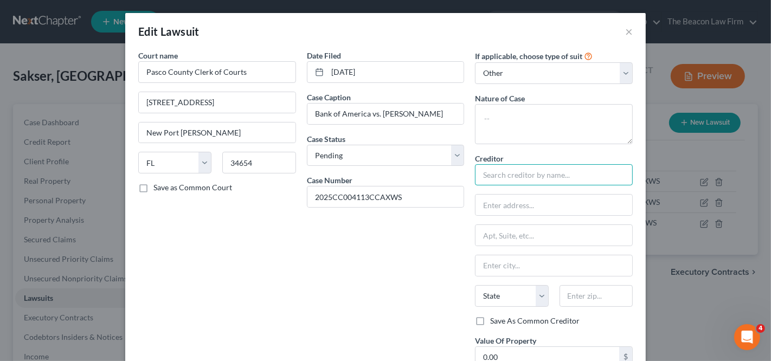
click at [505, 178] on input "text" at bounding box center [554, 175] width 158 height 22
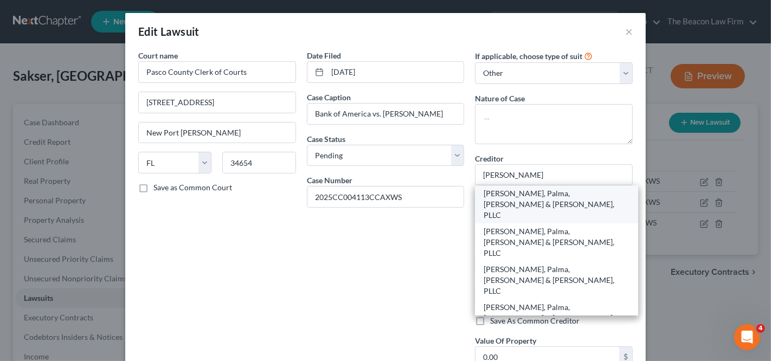
click at [518, 197] on div "[PERSON_NAME], Palma, [PERSON_NAME] & [PERSON_NAME], PLLC" at bounding box center [557, 204] width 146 height 33
type input "[PERSON_NAME], Palma, [PERSON_NAME] & [PERSON_NAME], PLLC"
type input "[STREET_ADDRESS]"
type input "Suite 401"
type input "[GEOGRAPHIC_DATA]"
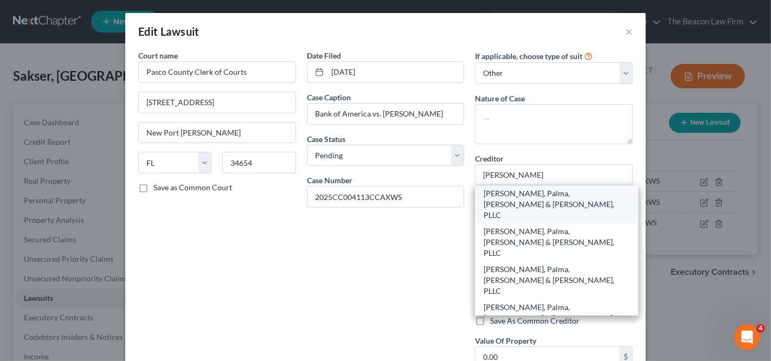
select select "9"
type input "33408"
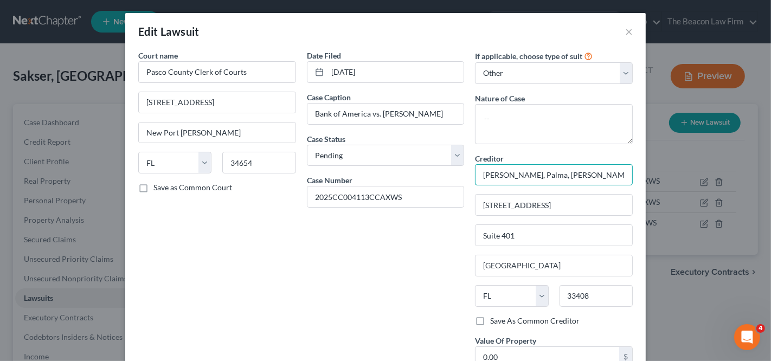
click at [521, 181] on input "[PERSON_NAME], Palma, [PERSON_NAME] & [PERSON_NAME], PLLC" at bounding box center [554, 175] width 158 height 22
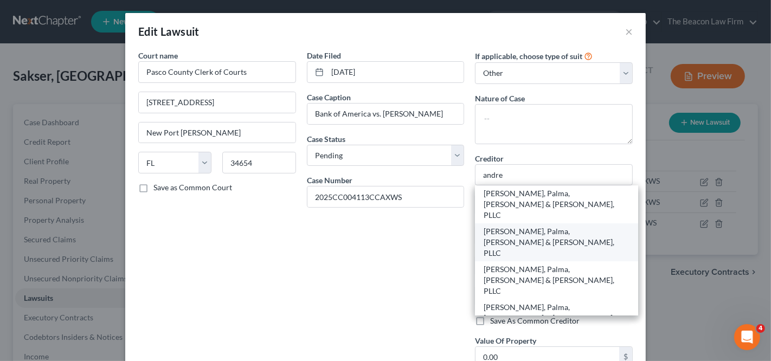
click at [530, 226] on div "[PERSON_NAME], Palma, [PERSON_NAME] & [PERSON_NAME], PLLC" at bounding box center [557, 242] width 146 height 33
type input "[PERSON_NAME], Palma, [PERSON_NAME] & [PERSON_NAME], PLLC"
type input "[STREET_ADDRESS]"
type input "33126"
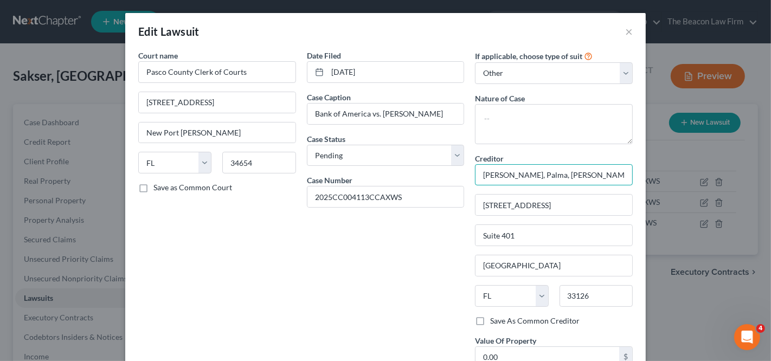
click at [534, 169] on input "[PERSON_NAME], Palma, [PERSON_NAME] & [PERSON_NAME], PLLC" at bounding box center [554, 175] width 158 height 22
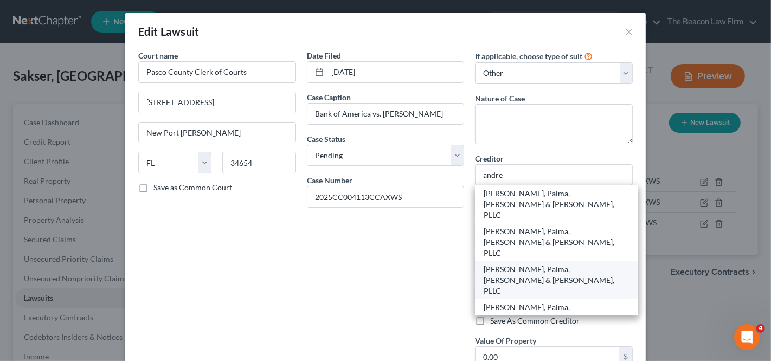
click at [537, 264] on div "[PERSON_NAME], Palma, [PERSON_NAME] & [PERSON_NAME], PLLC" at bounding box center [557, 280] width 146 height 33
type input "[PERSON_NAME], Palma, [PERSON_NAME] & [PERSON_NAME], PLLC"
type input "[STREET_ADDRESS]"
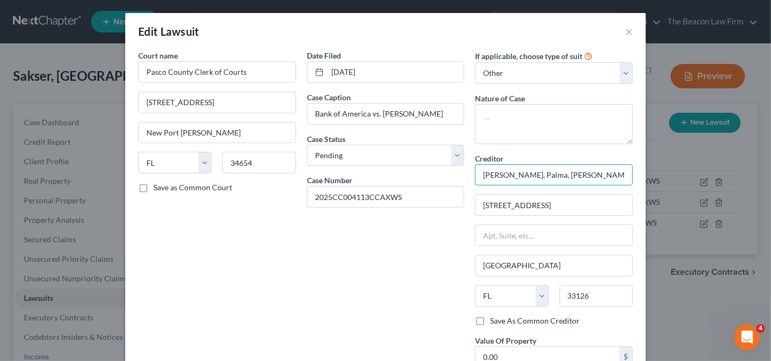
click at [540, 174] on input "[PERSON_NAME], Palma, [PERSON_NAME] & [PERSON_NAME], PLLC" at bounding box center [554, 175] width 158 height 22
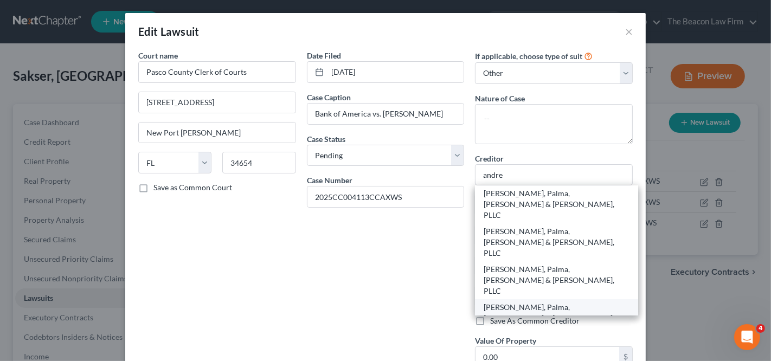
click at [518, 302] on div "[PERSON_NAME], Palma, [PERSON_NAME] & [PERSON_NAME], PLLC" at bounding box center [557, 318] width 146 height 33
type input "[PERSON_NAME], Palma, [PERSON_NAME] & [PERSON_NAME], PLLC"
type input "[STREET_ADDRESS][PERSON_NAME]"
type input "[GEOGRAPHIC_DATA]"
type input "33408"
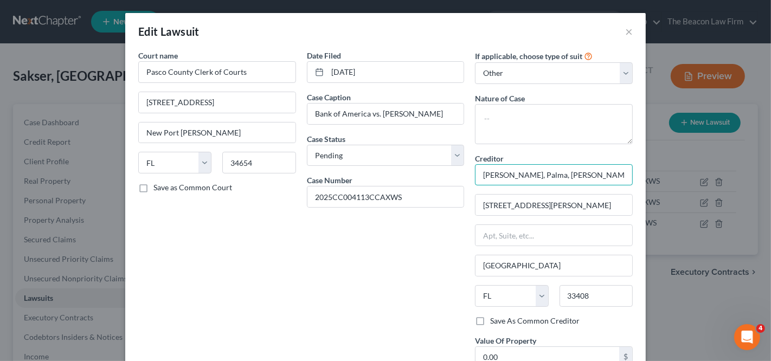
click at [519, 172] on input "[PERSON_NAME], Palma, [PERSON_NAME] & [PERSON_NAME], PLLC" at bounding box center [554, 175] width 158 height 22
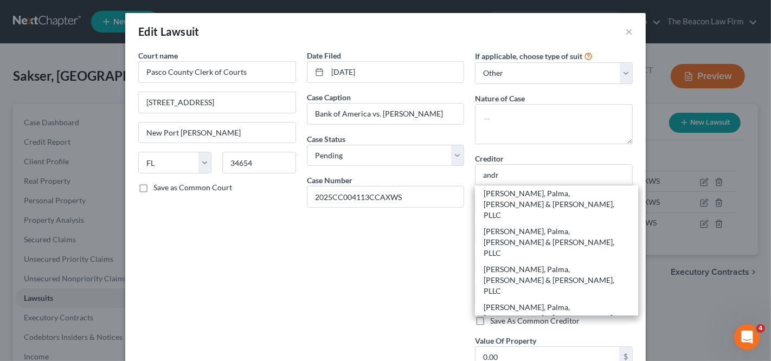
click at [521, 340] on div "Bank Of America - Andreu, [GEOGRAPHIC_DATA], [PERSON_NAME] & [PERSON_NAME], PLLC" at bounding box center [557, 356] width 146 height 33
type input "Bank Of America - Andreu, [GEOGRAPHIC_DATA], [PERSON_NAME] & [PERSON_NAME], PLLC"
type input "[STREET_ADDRESS]"
type input "Suite 401"
type input "[GEOGRAPHIC_DATA]"
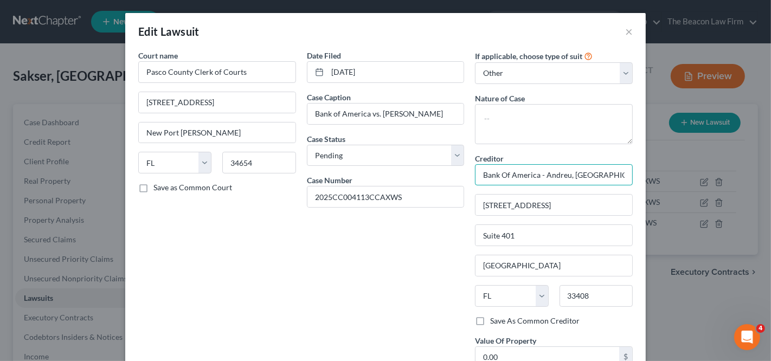
drag, startPoint x: 542, startPoint y: 175, endPoint x: 452, endPoint y: 172, distance: 89.5
click at [455, 173] on div "Court name * Pasco County Clerk of Courts [STREET_ADDRESS] [GEOGRAPHIC_DATA][PE…" at bounding box center [385, 221] width 505 height 342
type input "[PERSON_NAME], Palma, [PERSON_NAME] & [PERSON_NAME], PLLC"
click at [508, 257] on input "[GEOGRAPHIC_DATA]" at bounding box center [554, 265] width 157 height 21
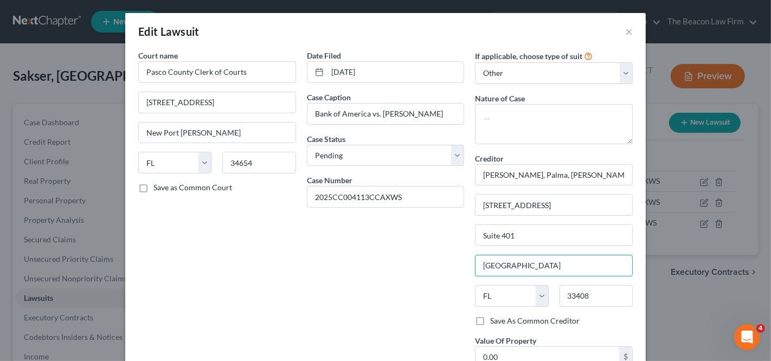
type input "[GEOGRAPHIC_DATA]"
click at [507, 205] on input "[STREET_ADDRESS]" at bounding box center [554, 205] width 157 height 21
click at [508, 205] on input "[STREET_ADDRESS]" at bounding box center [554, 205] width 157 height 21
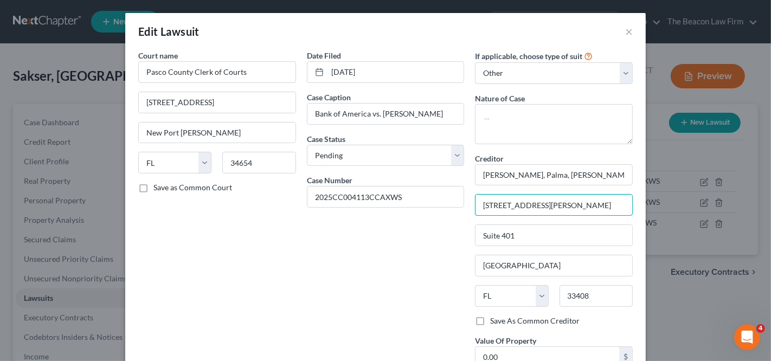
type input "[STREET_ADDRESS][PERSON_NAME]"
type input "[GEOGRAPHIC_DATA]"
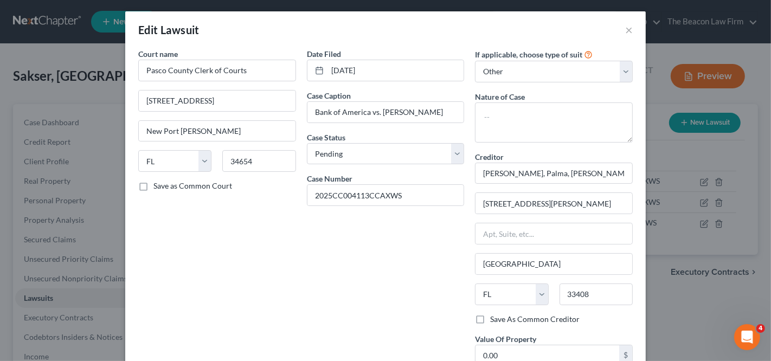
scroll to position [85, 0]
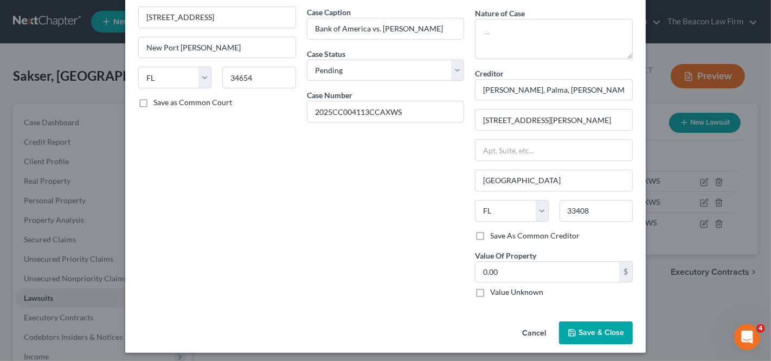
click at [589, 330] on span "Save & Close" at bounding box center [602, 332] width 46 height 9
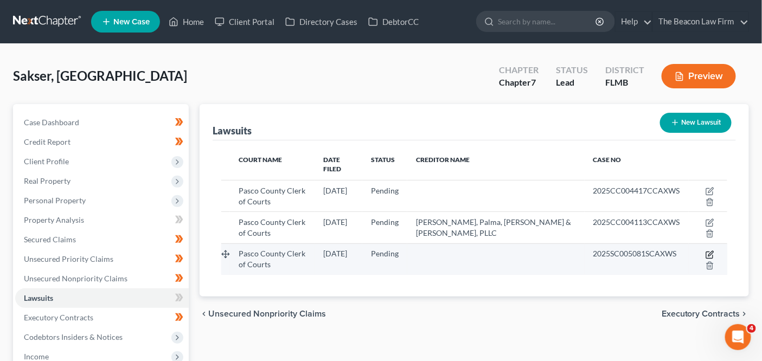
click at [705, 251] on icon "button" at bounding box center [709, 255] width 9 height 9
select select "9"
select select "0"
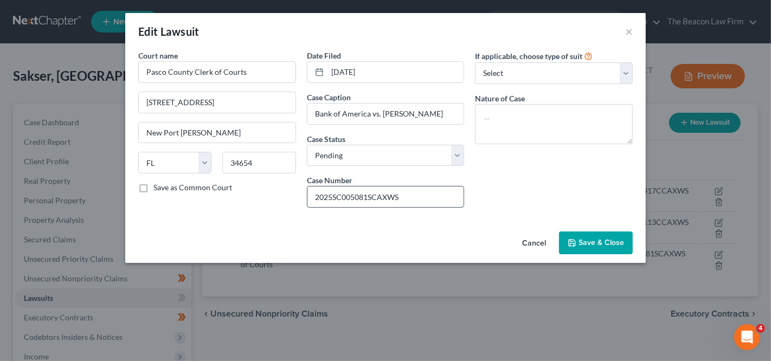
click at [382, 196] on input "2025SC005081SCAXWS" at bounding box center [385, 197] width 157 height 21
click at [521, 72] on select "Select Repossession Garnishment Foreclosure Attached, Seized, Or Levied Other" at bounding box center [554, 73] width 158 height 22
select select "4"
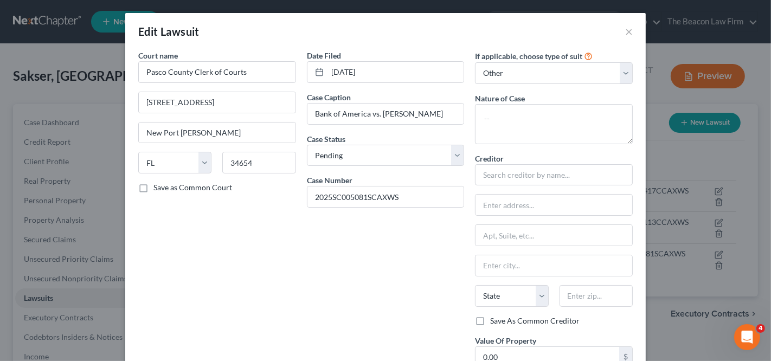
click at [528, 159] on div "Creditor *" at bounding box center [554, 169] width 158 height 33
click at [528, 170] on input "text" at bounding box center [554, 175] width 158 height 22
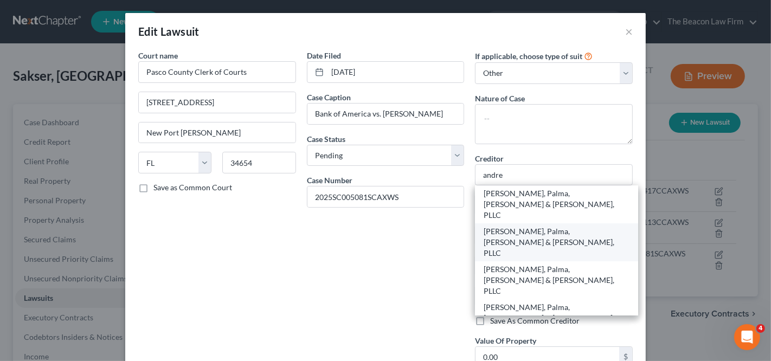
click at [524, 223] on div "[PERSON_NAME], Palma, [PERSON_NAME] & [PERSON_NAME], PLLC" at bounding box center [556, 242] width 163 height 38
type input "[PERSON_NAME], Palma, [PERSON_NAME] & [PERSON_NAME], PLLC"
type input "[STREET_ADDRESS]"
type input "Suite 401"
type input "[GEOGRAPHIC_DATA]"
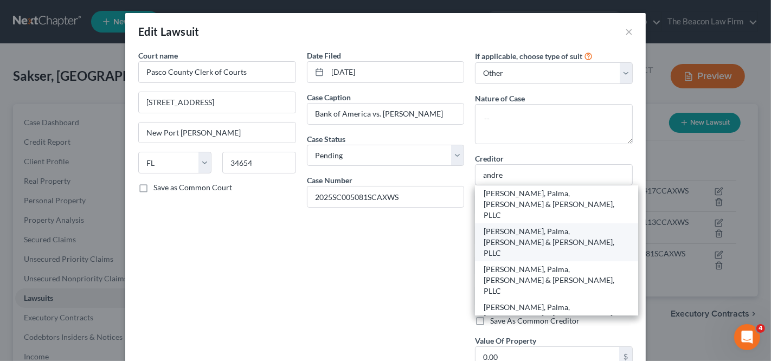
select select "9"
type input "33126"
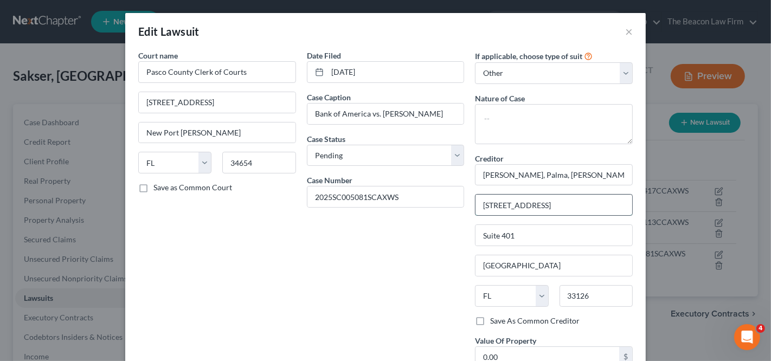
click at [524, 204] on input "[STREET_ADDRESS]" at bounding box center [554, 205] width 157 height 21
click at [530, 192] on div "Creditor * Andreu, [GEOGRAPHIC_DATA], [PERSON_NAME] & [PERSON_NAME], PLLC [STRE…" at bounding box center [554, 234] width 158 height 163
click at [527, 205] on input "[STREET_ADDRESS]" at bounding box center [554, 205] width 157 height 21
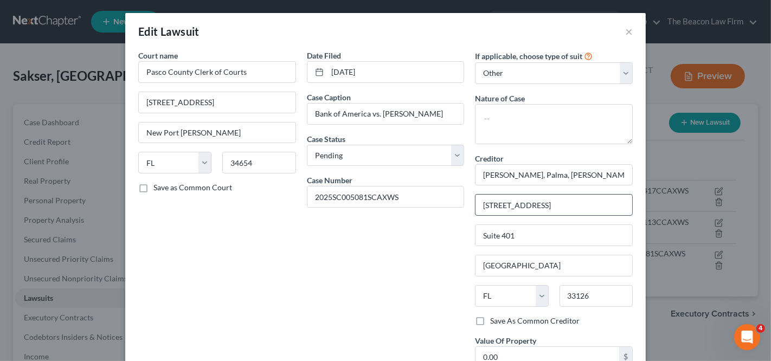
click at [527, 204] on input "[STREET_ADDRESS]" at bounding box center [554, 205] width 157 height 21
type input "[STREET_ADDRESS][PERSON_NAME]"
type input "[GEOGRAPHIC_DATA]"
type input "33408"
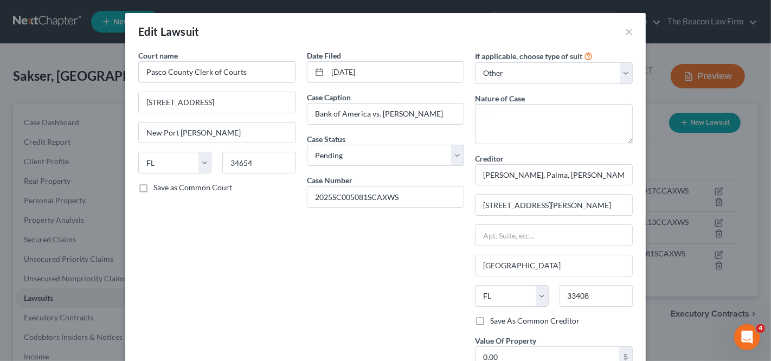
type input "[GEOGRAPHIC_DATA]"
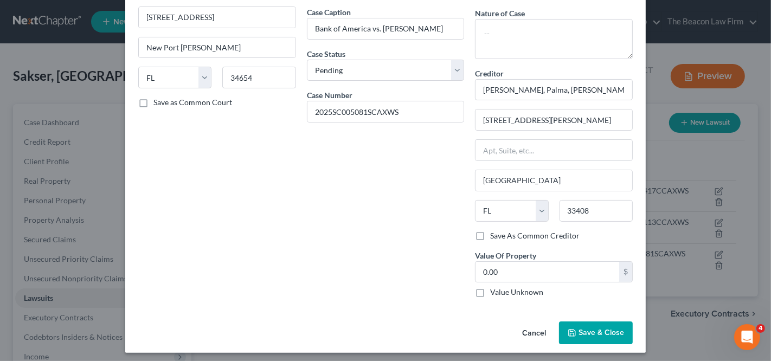
click at [579, 333] on span "Save & Close" at bounding box center [602, 332] width 46 height 9
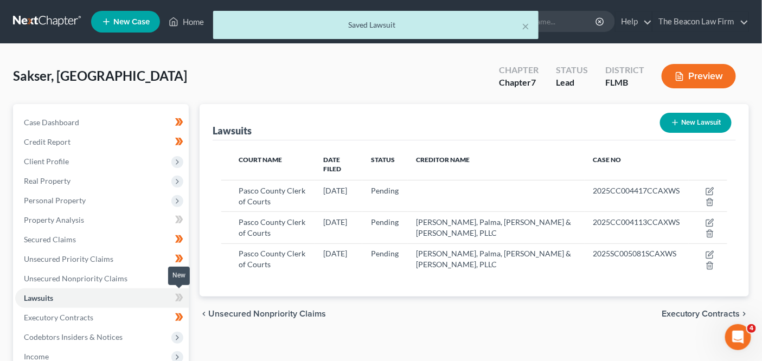
click at [177, 298] on icon at bounding box center [179, 298] width 8 height 14
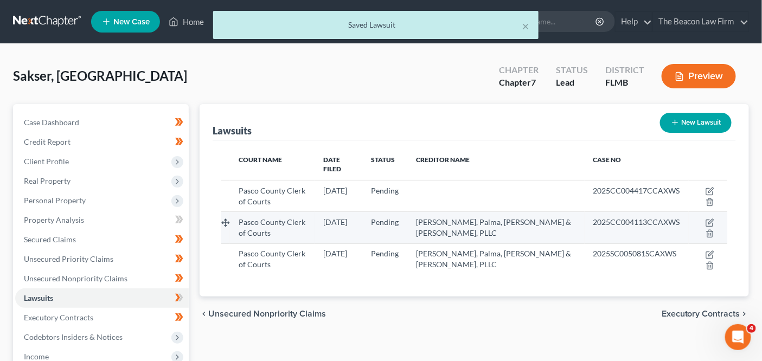
click at [692, 212] on td at bounding box center [708, 227] width 38 height 31
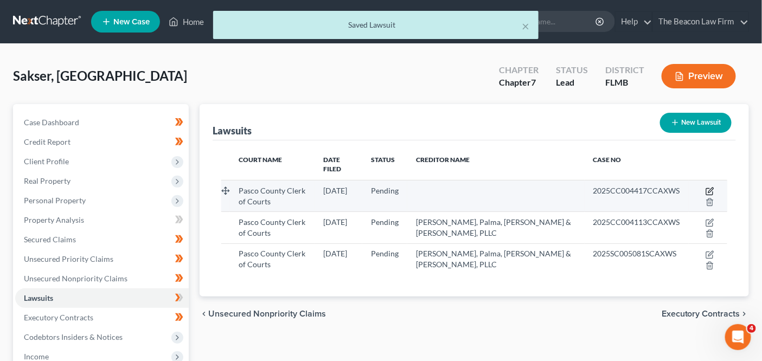
click at [706, 189] on icon "button" at bounding box center [709, 192] width 7 height 7
select select "9"
select select "0"
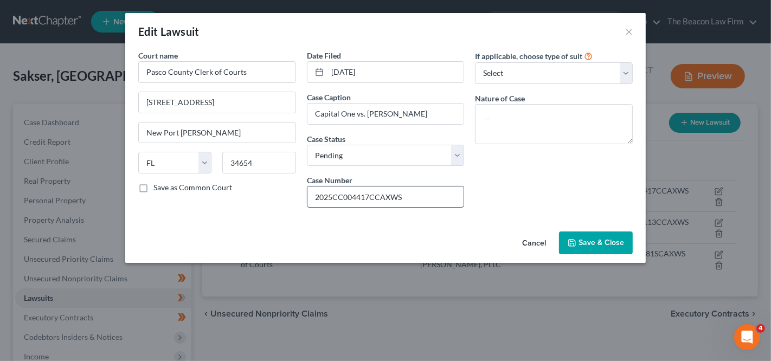
drag, startPoint x: 369, startPoint y: 195, endPoint x: 344, endPoint y: 196, distance: 25.5
click at [344, 196] on input "2025CC004417CCAXWS" at bounding box center [385, 197] width 157 height 21
click at [513, 79] on select "Select Repossession Garnishment Foreclosure Attached, Seized, Or Levied Other" at bounding box center [554, 73] width 158 height 22
select select "4"
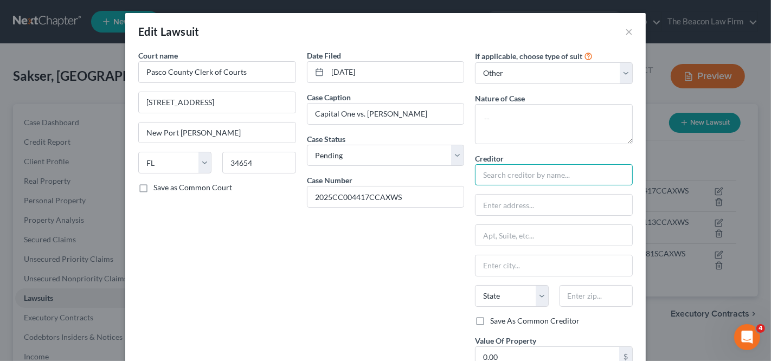
click at [519, 171] on input "text" at bounding box center [554, 175] width 158 height 22
drag, startPoint x: 510, startPoint y: 174, endPoint x: 419, endPoint y: 171, distance: 91.1
click at [416, 174] on div "Court name * Pasco County Clerk of Courts [STREET_ADDRESS] [GEOGRAPHIC_DATA][PE…" at bounding box center [385, 221] width 505 height 342
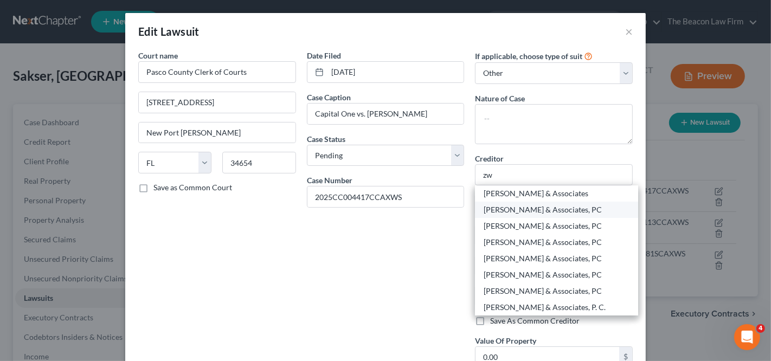
click at [508, 205] on div "[PERSON_NAME] & Associates, PC" at bounding box center [557, 209] width 146 height 11
type input "[PERSON_NAME] & Associates, PC"
type input "[STREET_ADDRESS][PERSON_NAME]"
type input "Gaithersburg"
select select "21"
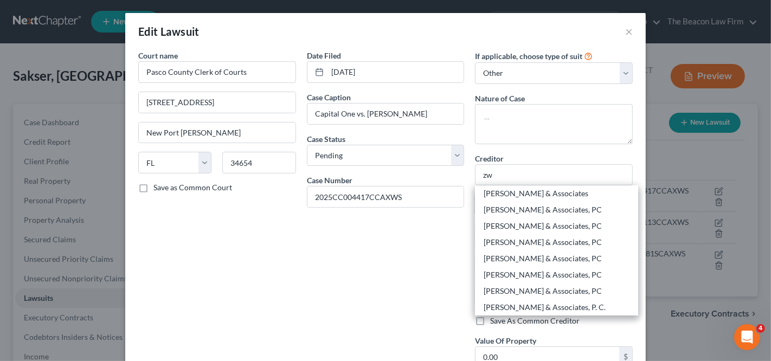
type input "20879"
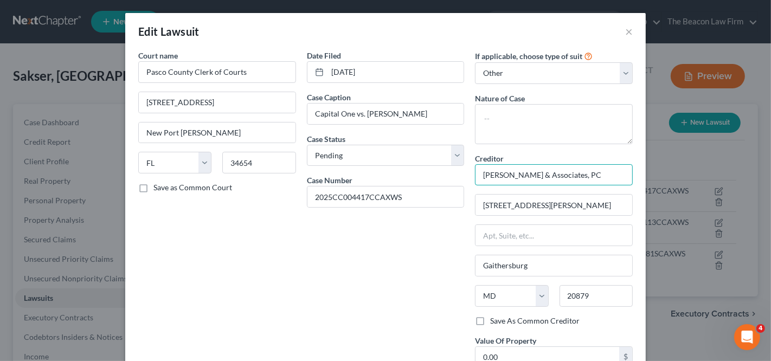
click at [524, 172] on input "[PERSON_NAME] & Associates, PC" at bounding box center [554, 175] width 158 height 22
click at [574, 176] on input "[PERSON_NAME] & Associates, PC" at bounding box center [554, 175] width 158 height 22
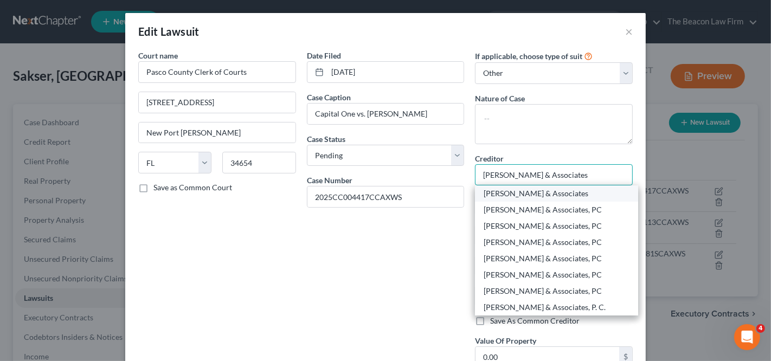
type input "[PERSON_NAME] & Associates"
click at [581, 190] on div "[PERSON_NAME] & Associates" at bounding box center [557, 193] width 146 height 11
type input "[STREET_ADDRESS]"
type input "[GEOGRAPHIC_DATA]"
select select "4"
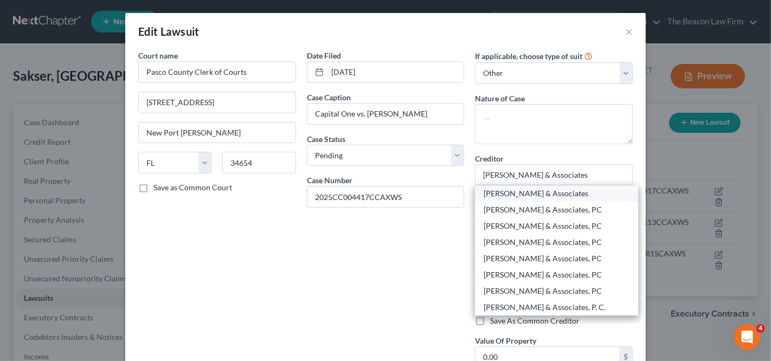
type input "94520"
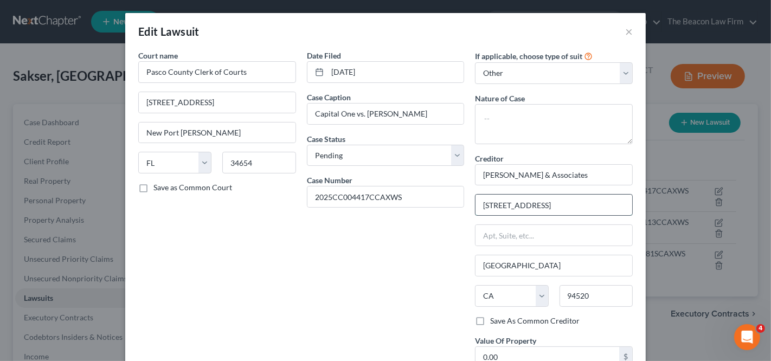
click at [516, 208] on input "[STREET_ADDRESS]" at bounding box center [554, 205] width 157 height 21
type input "P.O. 48979"
click at [580, 294] on input "94520" at bounding box center [596, 296] width 73 height 22
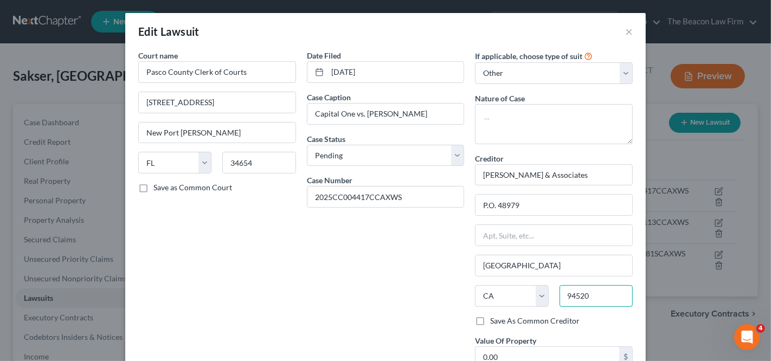
click at [580, 294] on input "94520" at bounding box center [596, 296] width 73 height 22
type input "33646"
click at [565, 240] on input "text" at bounding box center [554, 235] width 157 height 21
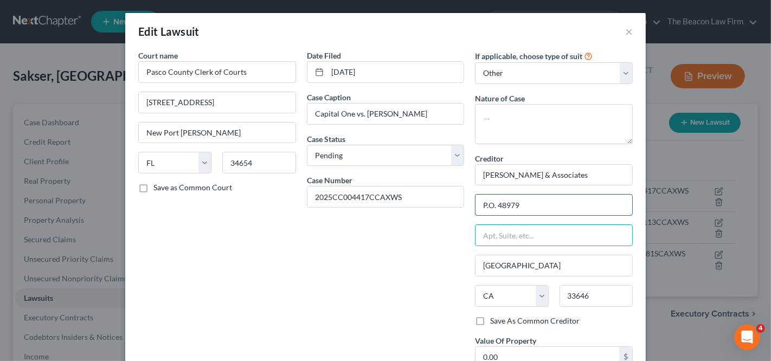
click at [518, 201] on input "P.O. 48979" at bounding box center [554, 205] width 157 height 21
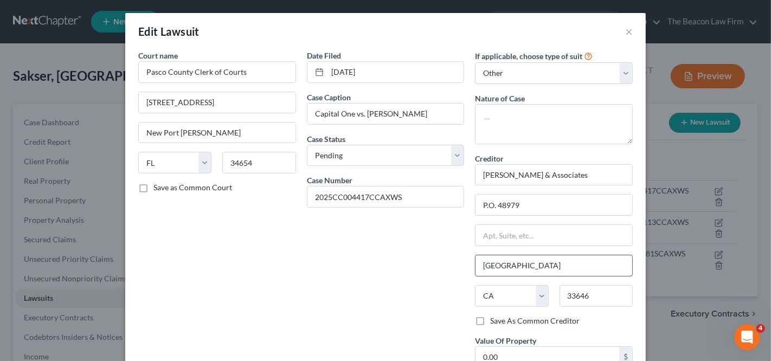
click at [520, 257] on input "[GEOGRAPHIC_DATA]" at bounding box center [554, 265] width 157 height 21
type input "C"
type input "[GEOGRAPHIC_DATA]"
select select "9"
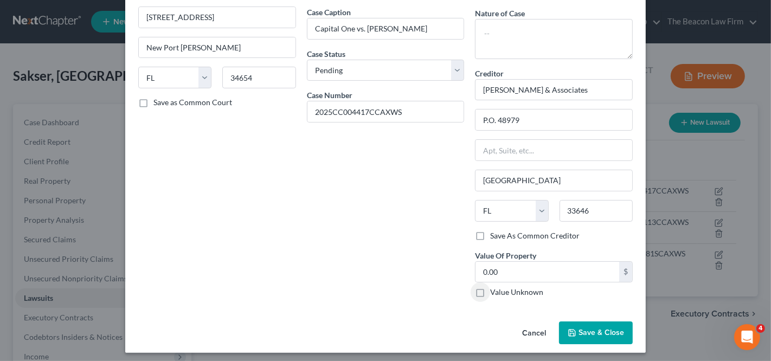
click at [606, 331] on span "Save & Close" at bounding box center [602, 332] width 46 height 9
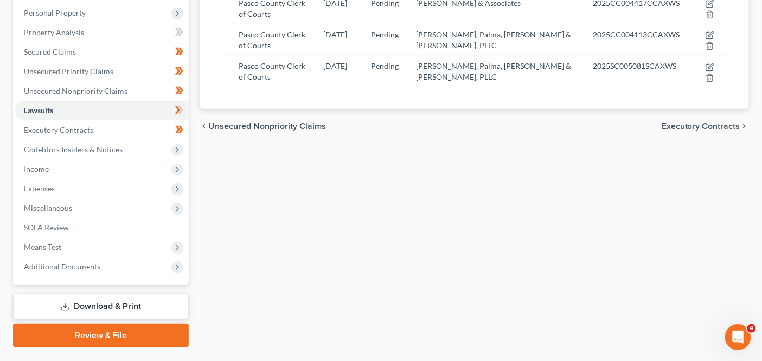
scroll to position [213, 0]
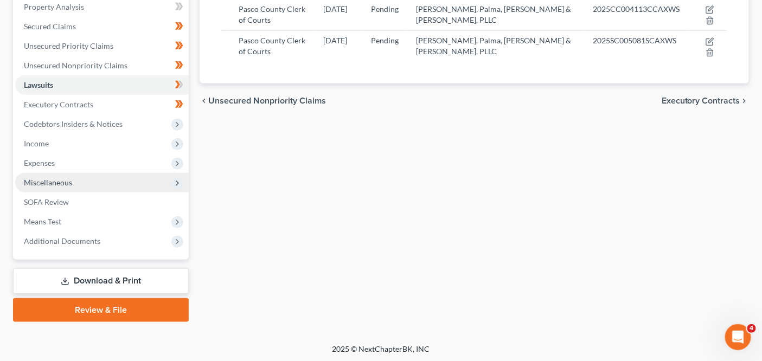
click at [124, 180] on span "Miscellaneous" at bounding box center [102, 183] width 174 height 20
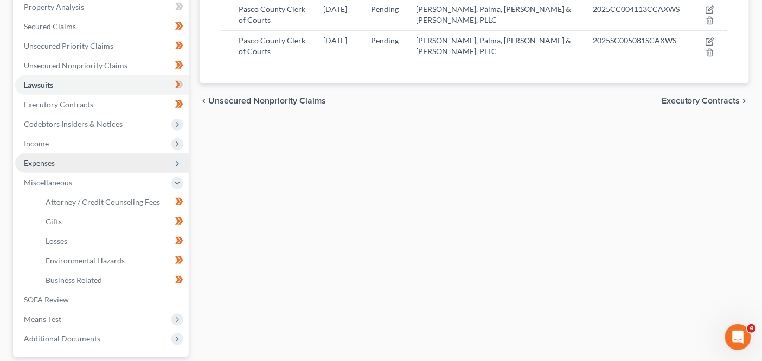
click at [129, 163] on span "Expenses" at bounding box center [102, 163] width 174 height 20
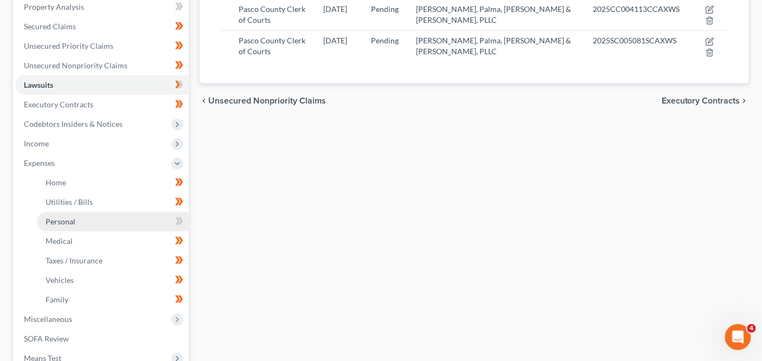
click at [125, 228] on link "Personal" at bounding box center [113, 222] width 152 height 20
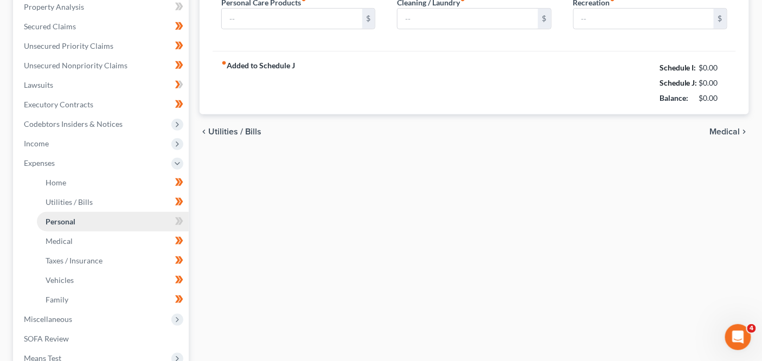
type input "350.00"
type input "25.00"
type input "40.00"
type input "0.00"
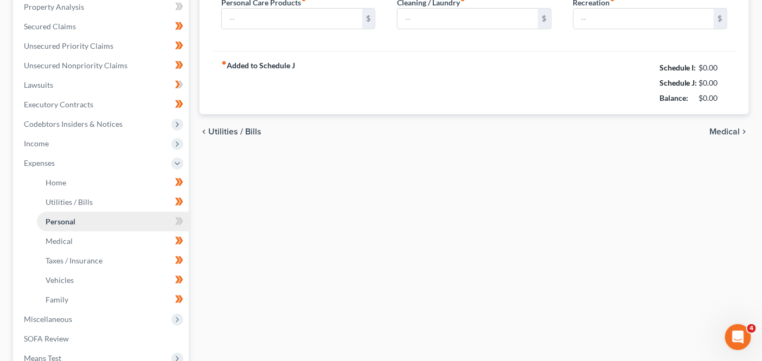
type input "100.00"
